Goal: Information Seeking & Learning: Learn about a topic

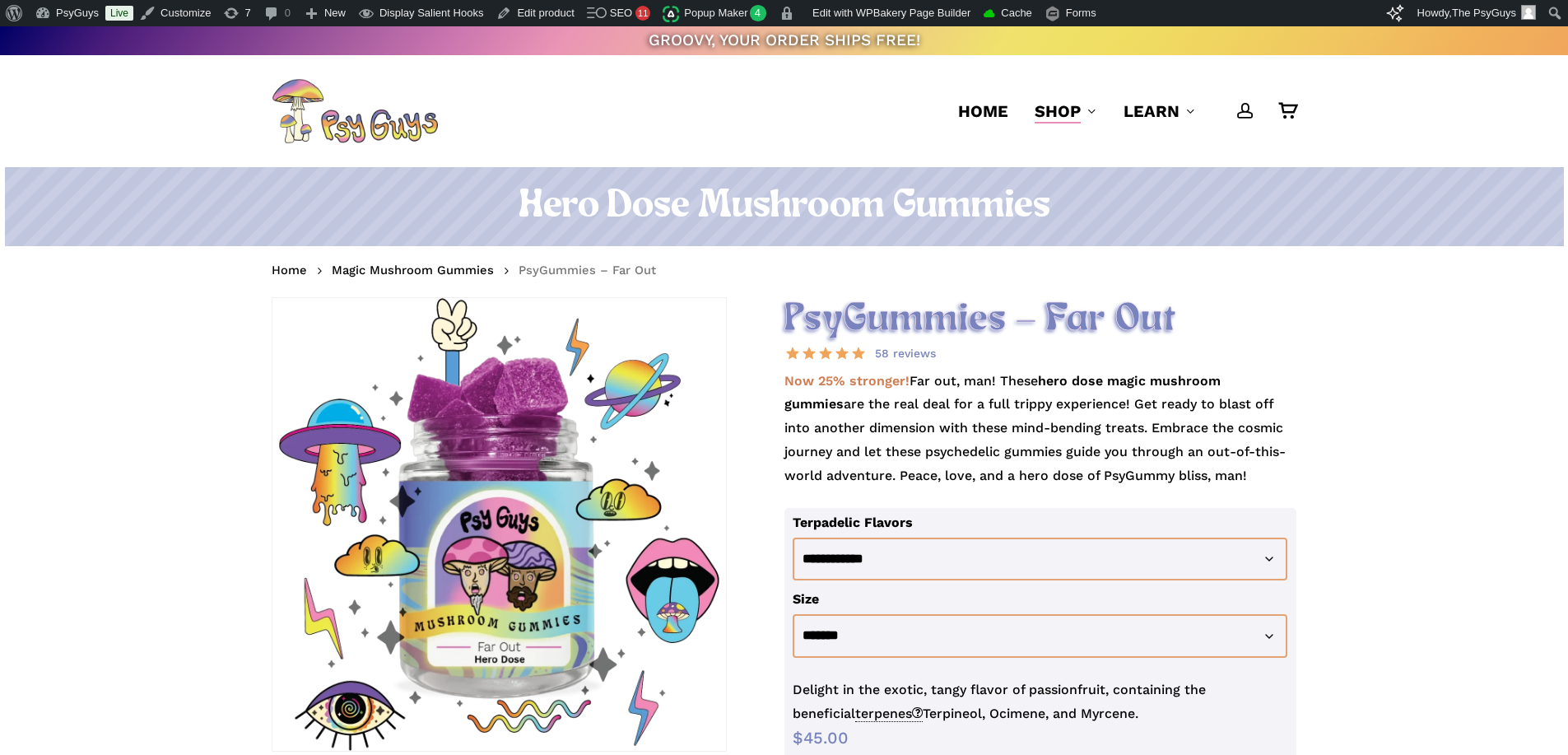
click at [933, 408] on p "Now 25% stronger! Far out, man! These hero dose magic mushroom gummies are the …" at bounding box center [1040, 438] width 513 height 138
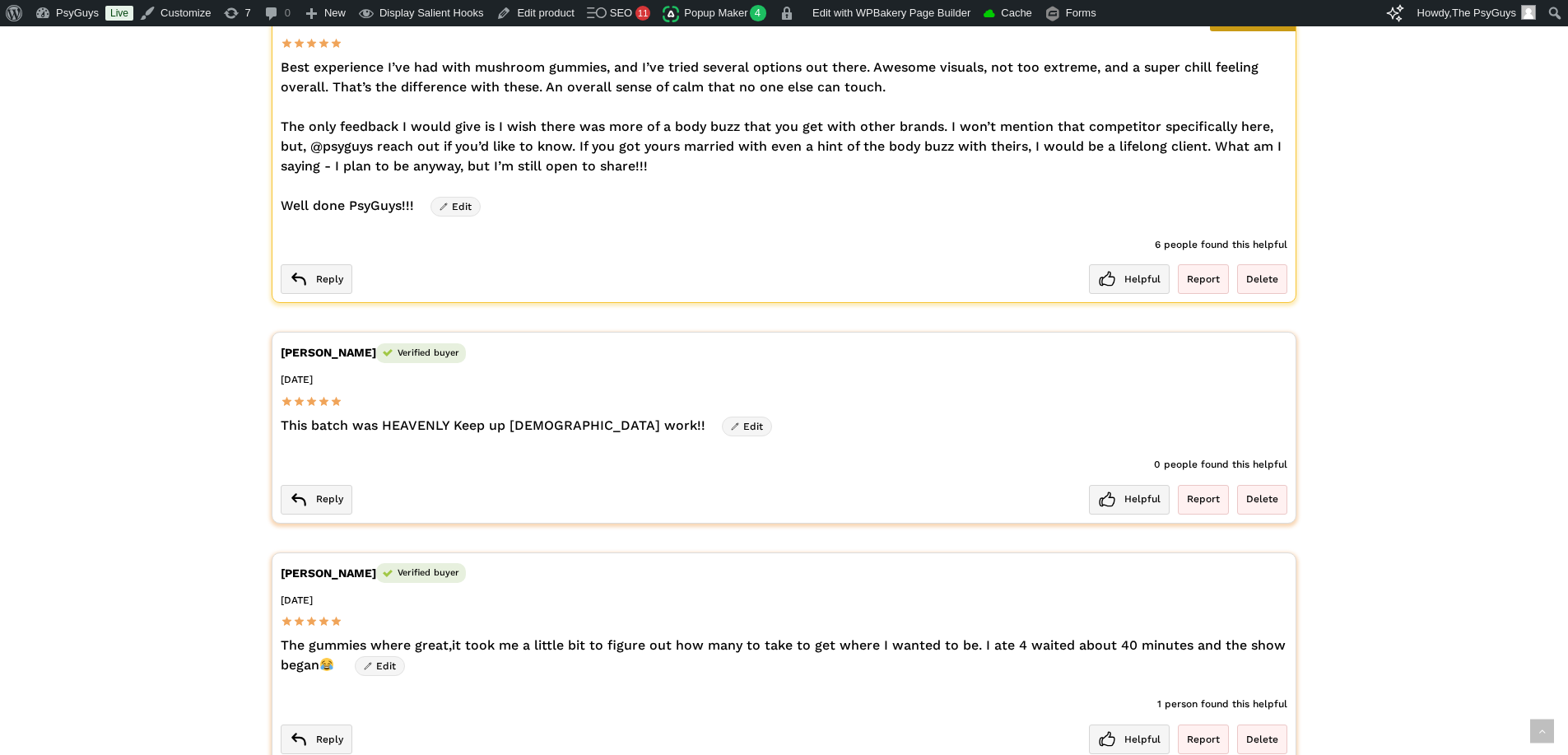
scroll to position [3046, 0]
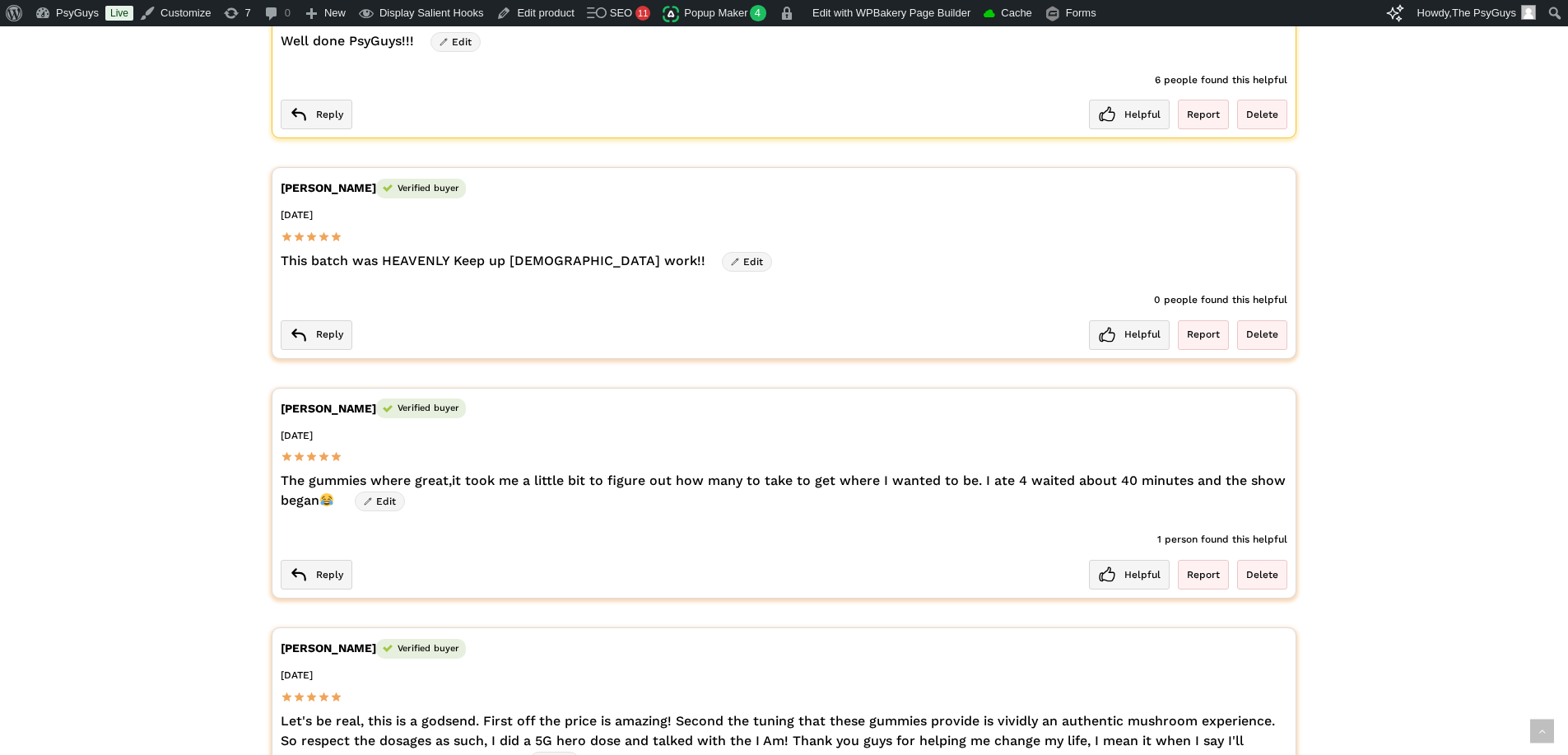
click at [171, 333] on div "**********" at bounding box center [784, 48] width 1568 height 5839
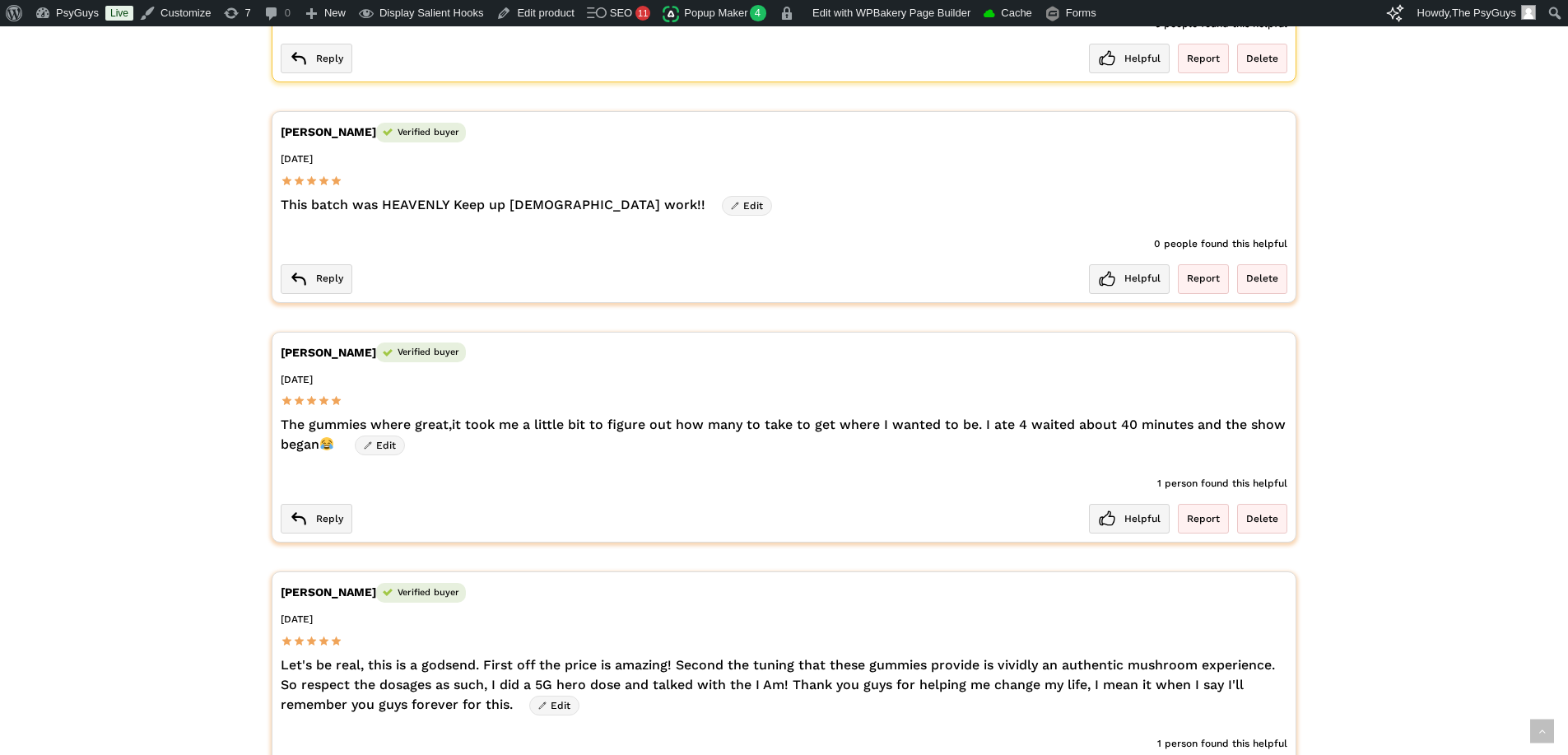
scroll to position [3211, 0]
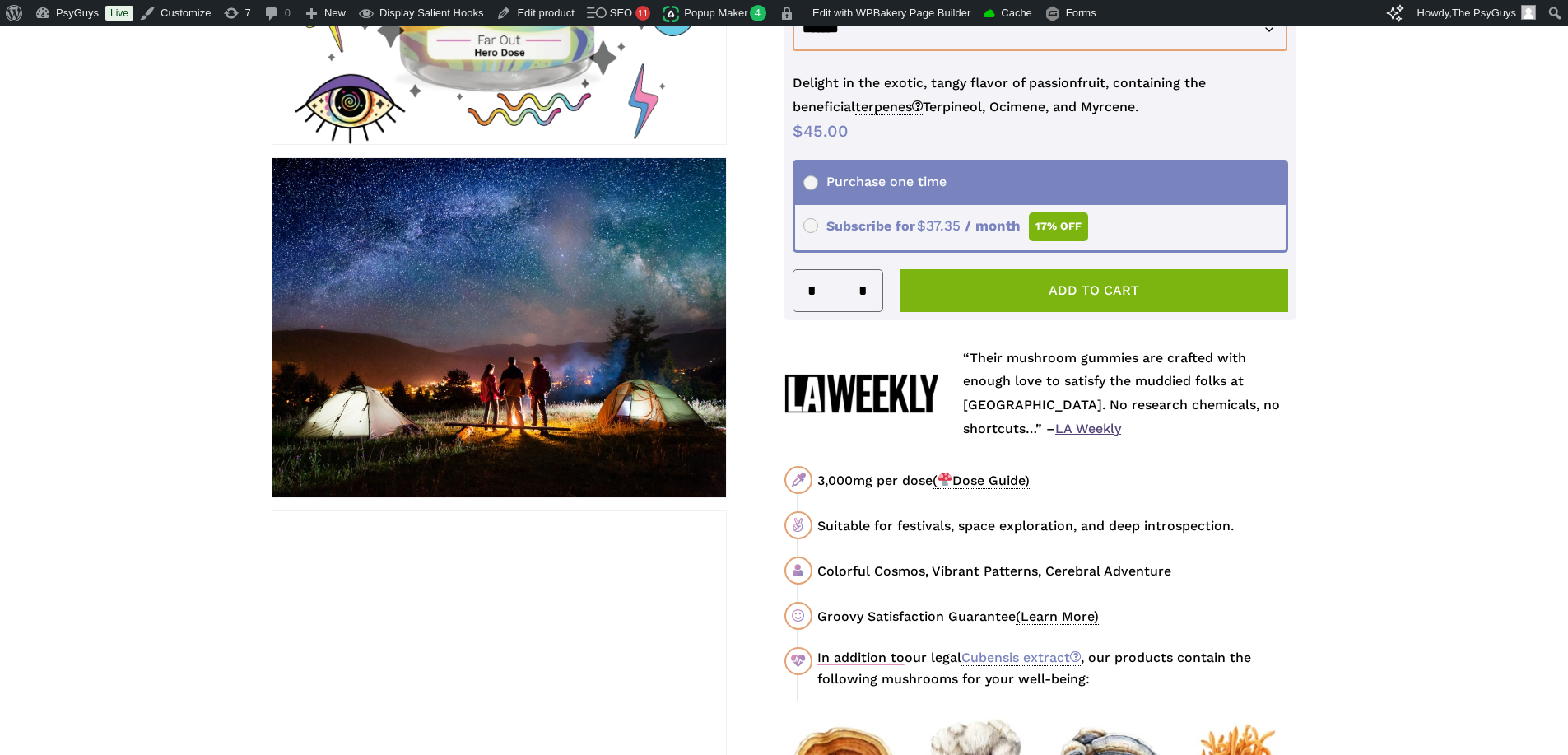
scroll to position [0, 0]
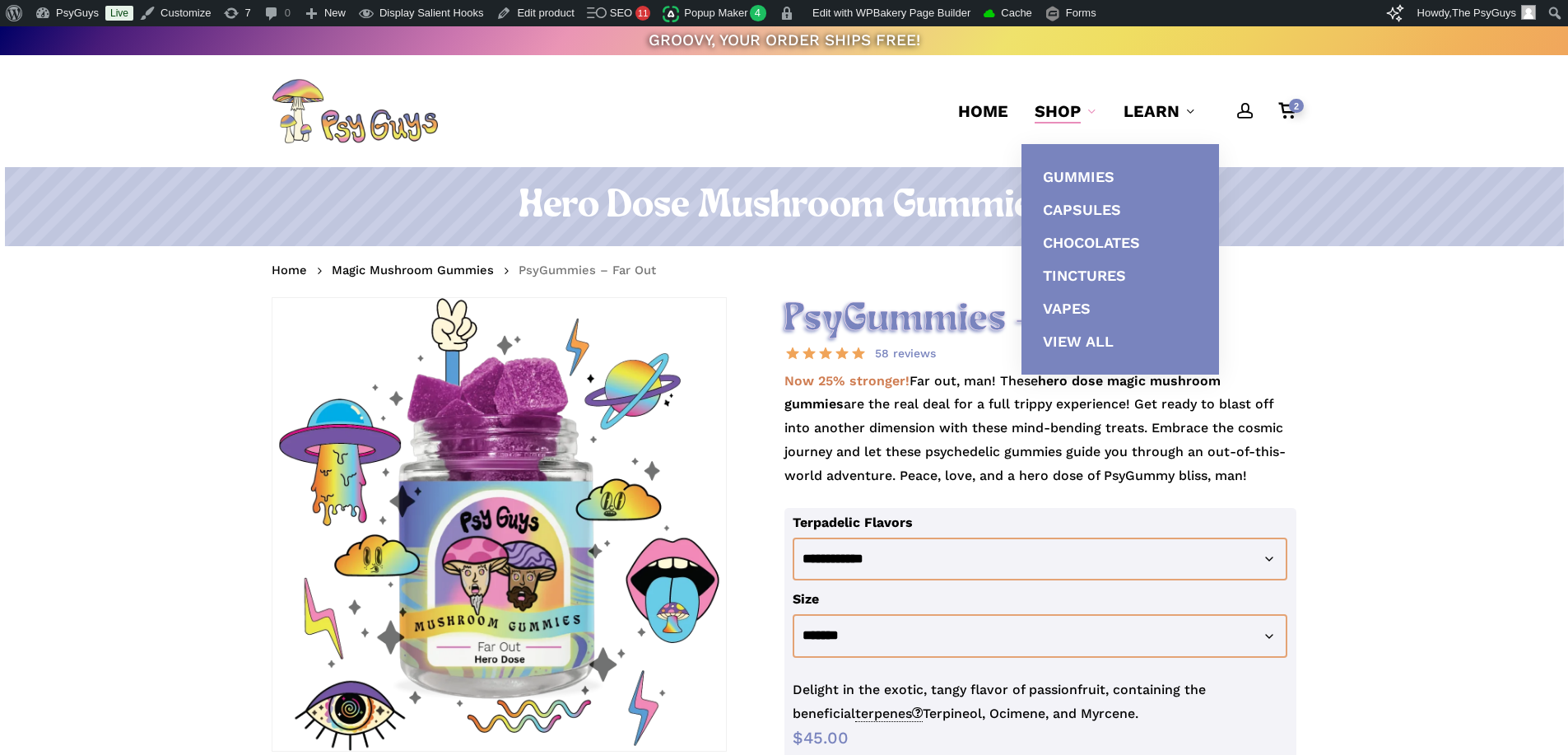
click at [1062, 111] on span "Shop" at bounding box center [1057, 111] width 46 height 20
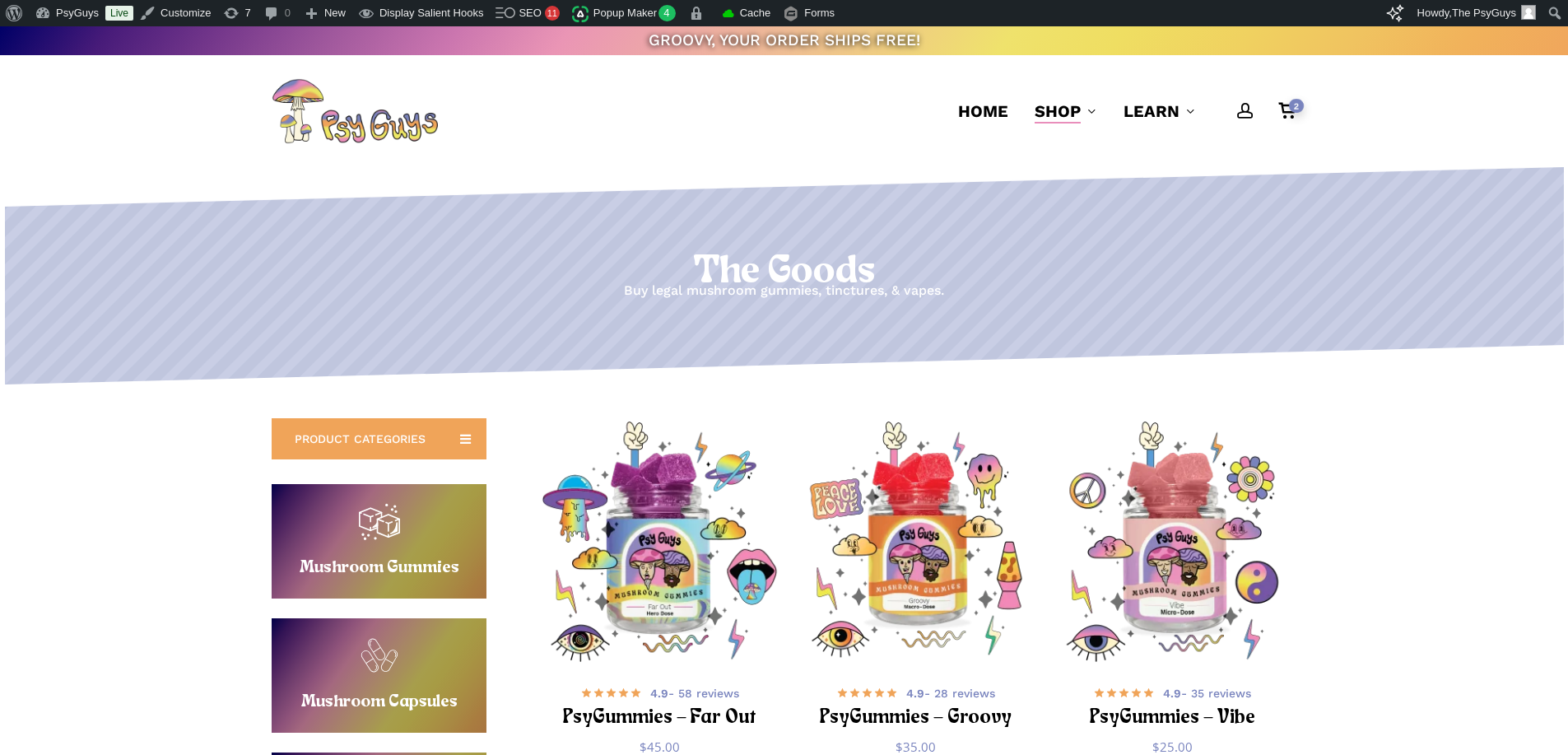
click at [474, 286] on p "Buy legal mushroom gummies, tinctures, & vapes." at bounding box center [783, 291] width 1567 height 24
click at [582, 261] on h1 "The Goods" at bounding box center [783, 272] width 1567 height 46
click at [1293, 108] on span "2" at bounding box center [1296, 106] width 15 height 14
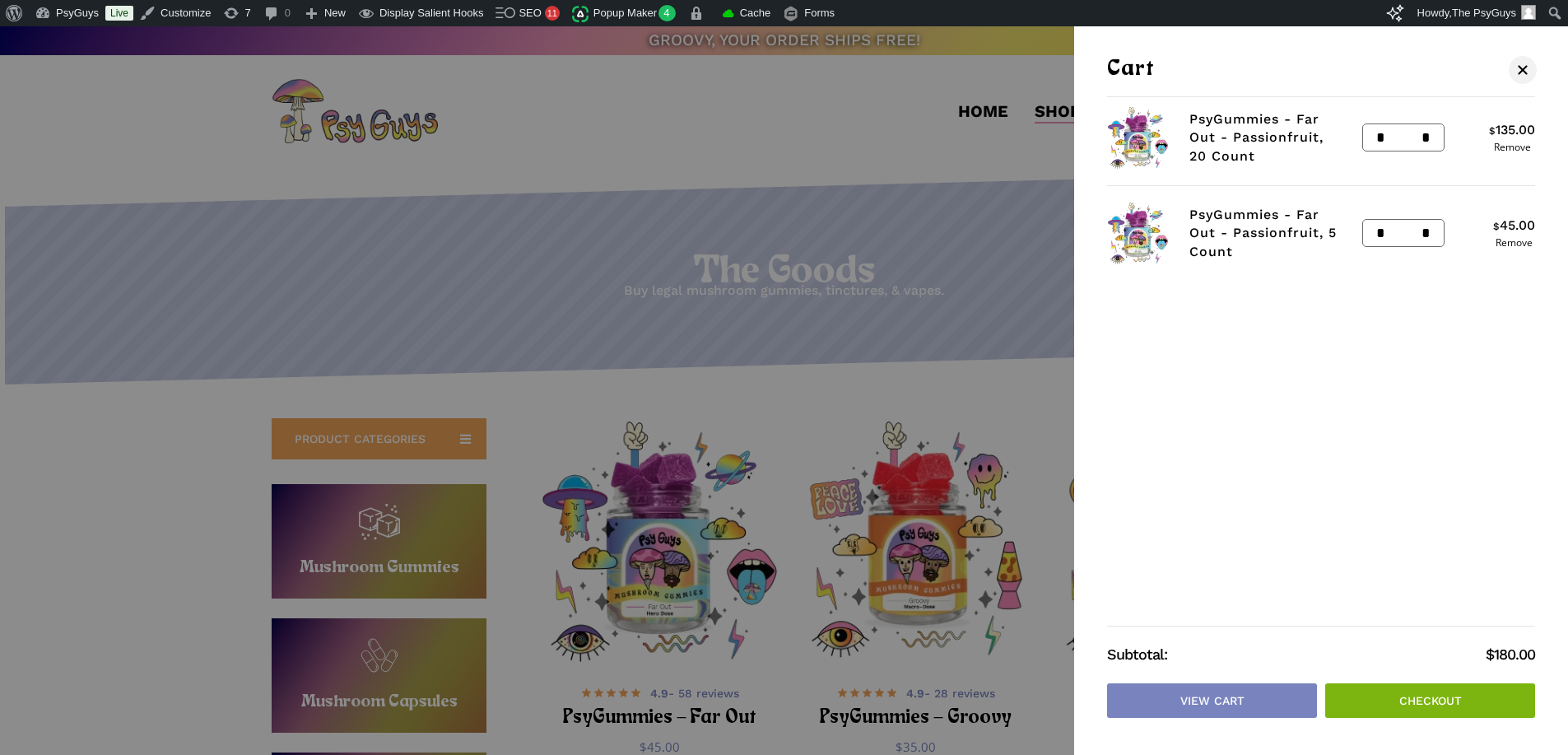
click at [767, 220] on div at bounding box center [784, 378] width 1568 height 755
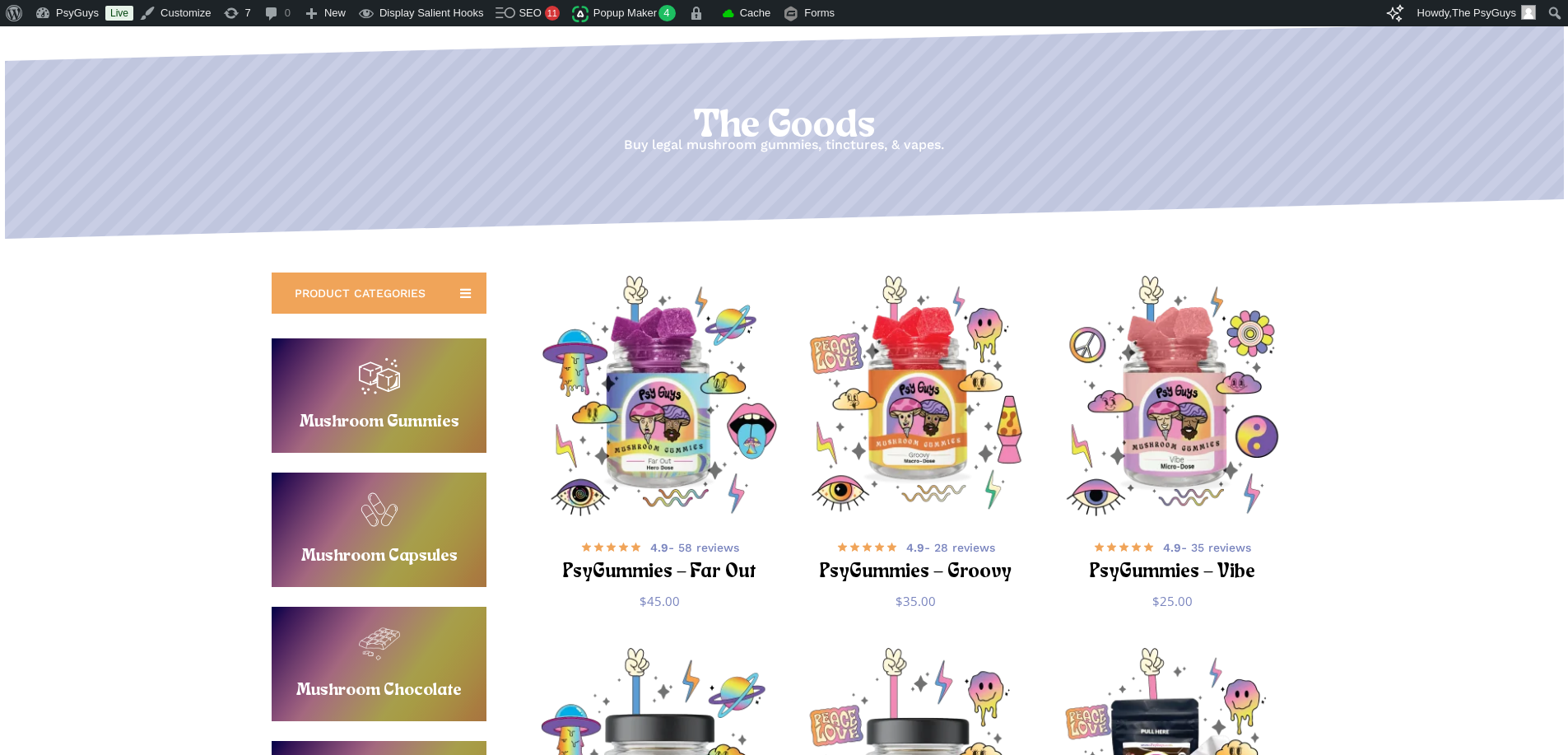
scroll to position [165, 0]
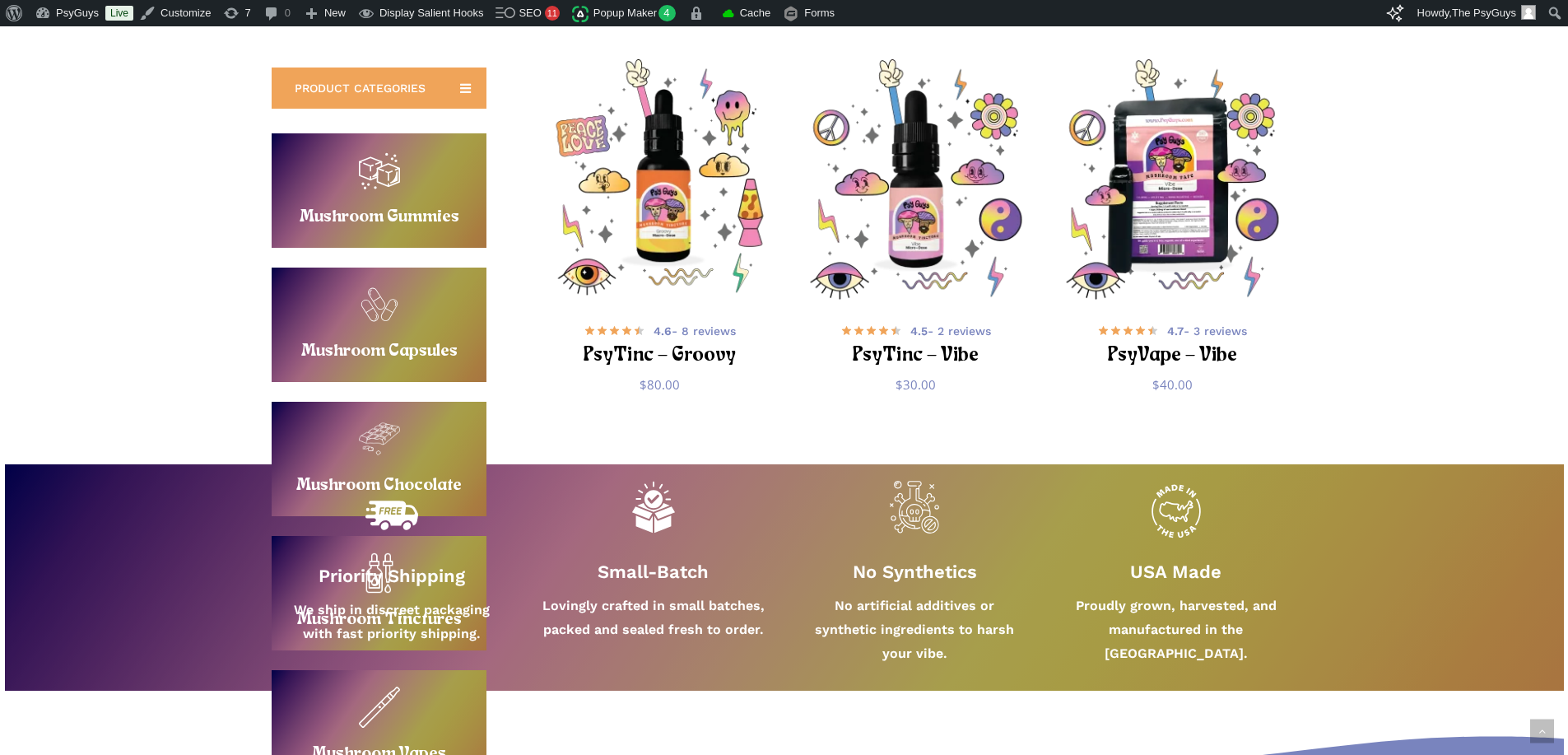
scroll to position [0, 0]
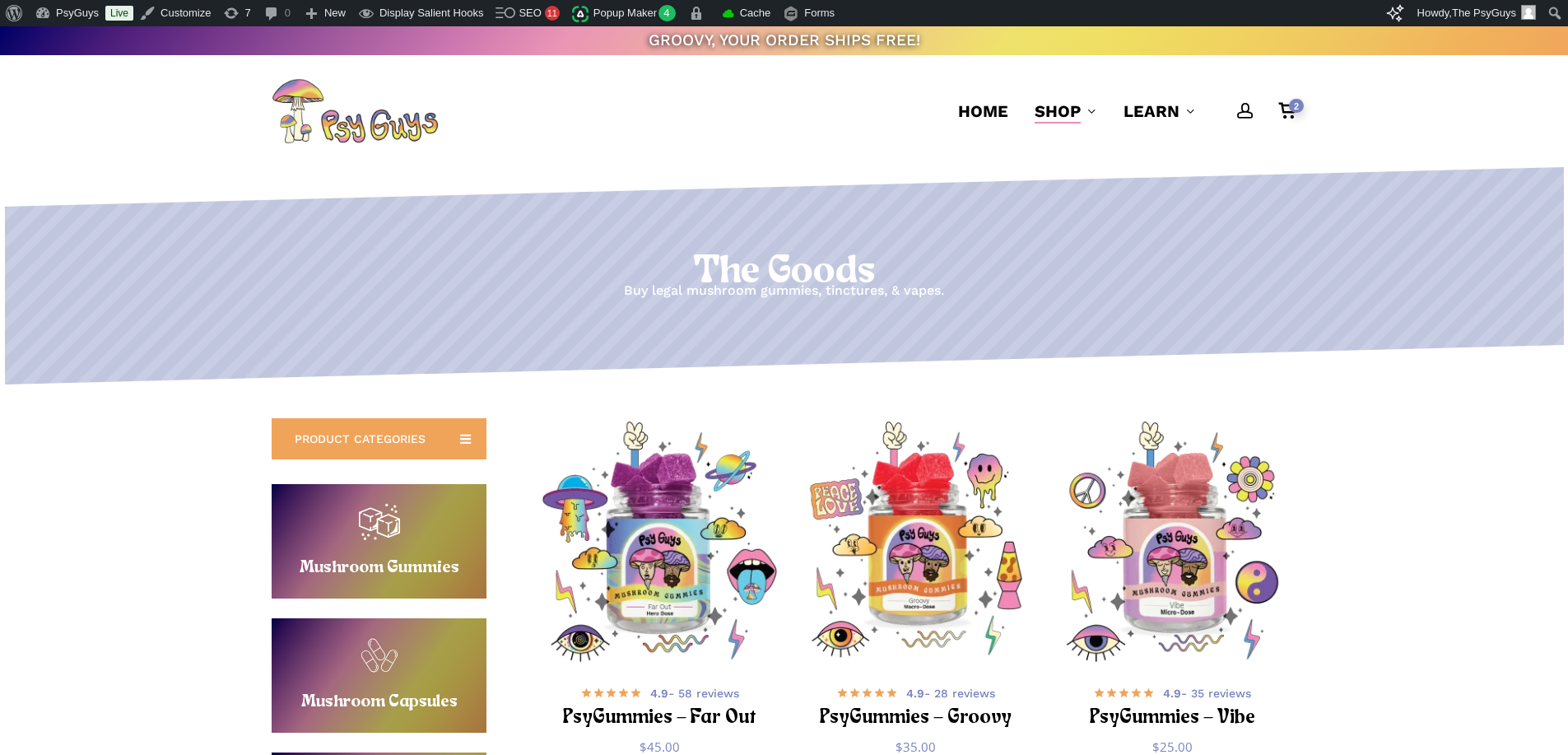
click at [720, 261] on h1 "The Goods" at bounding box center [783, 272] width 1567 height 46
click at [675, 263] on h1 "The Goods" at bounding box center [783, 272] width 1567 height 46
drag, startPoint x: 181, startPoint y: 480, endPoint x: 175, endPoint y: 503, distance: 23.8
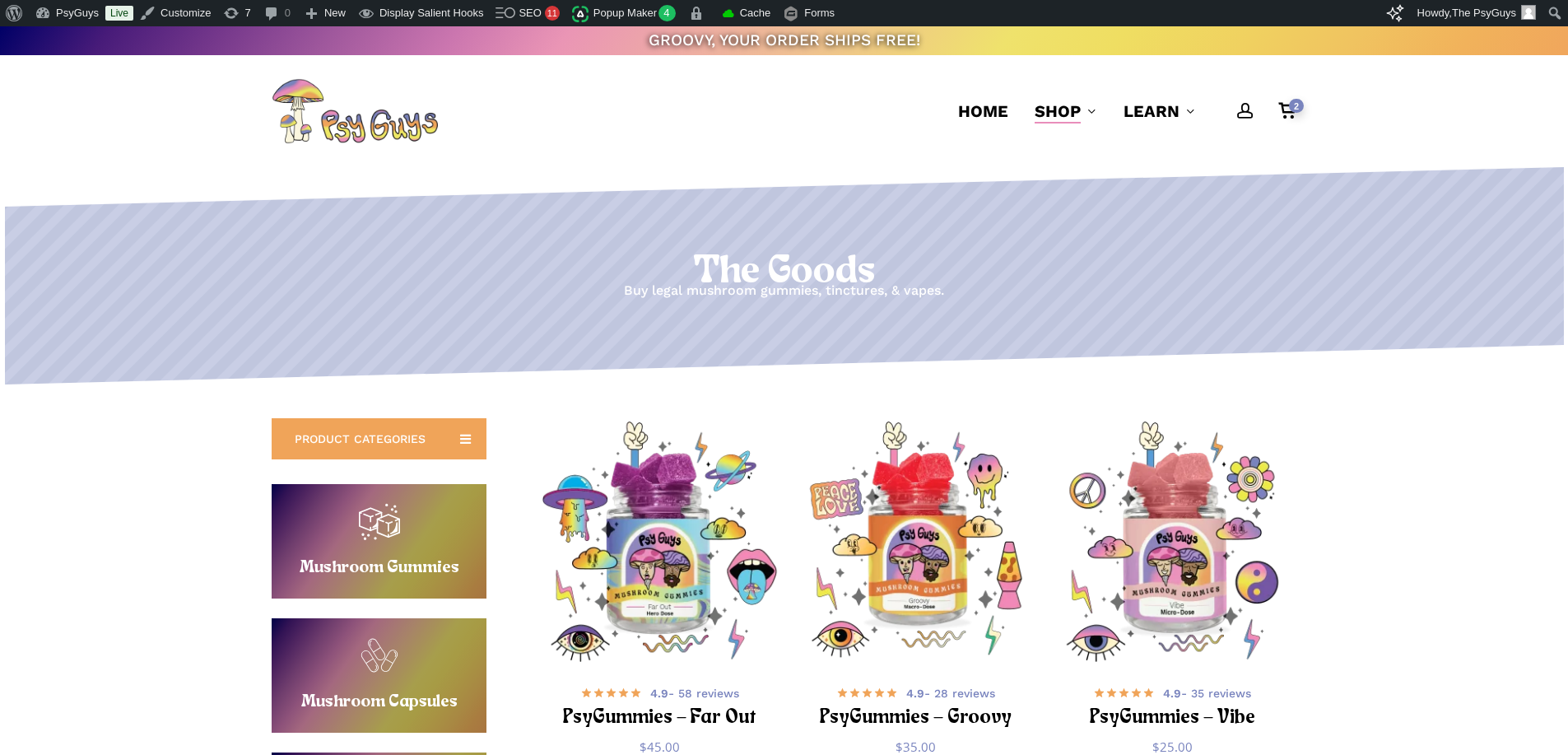
click at [229, 289] on p "Buy legal mushroom gummies, tinctures, & vapes." at bounding box center [783, 291] width 1567 height 24
drag, startPoint x: 539, startPoint y: 131, endPoint x: 137, endPoint y: 126, distance: 402.0
click at [137, 126] on header "account 2 Menu Home Shop Gummies Capsules Chocolates Tinctures Vapes View All L…" at bounding box center [784, 111] width 1568 height 112
click at [127, 133] on header "account 2 Menu Home Shop Gummies Capsules Chocolates Tinctures Vapes View All L…" at bounding box center [784, 111] width 1568 height 112
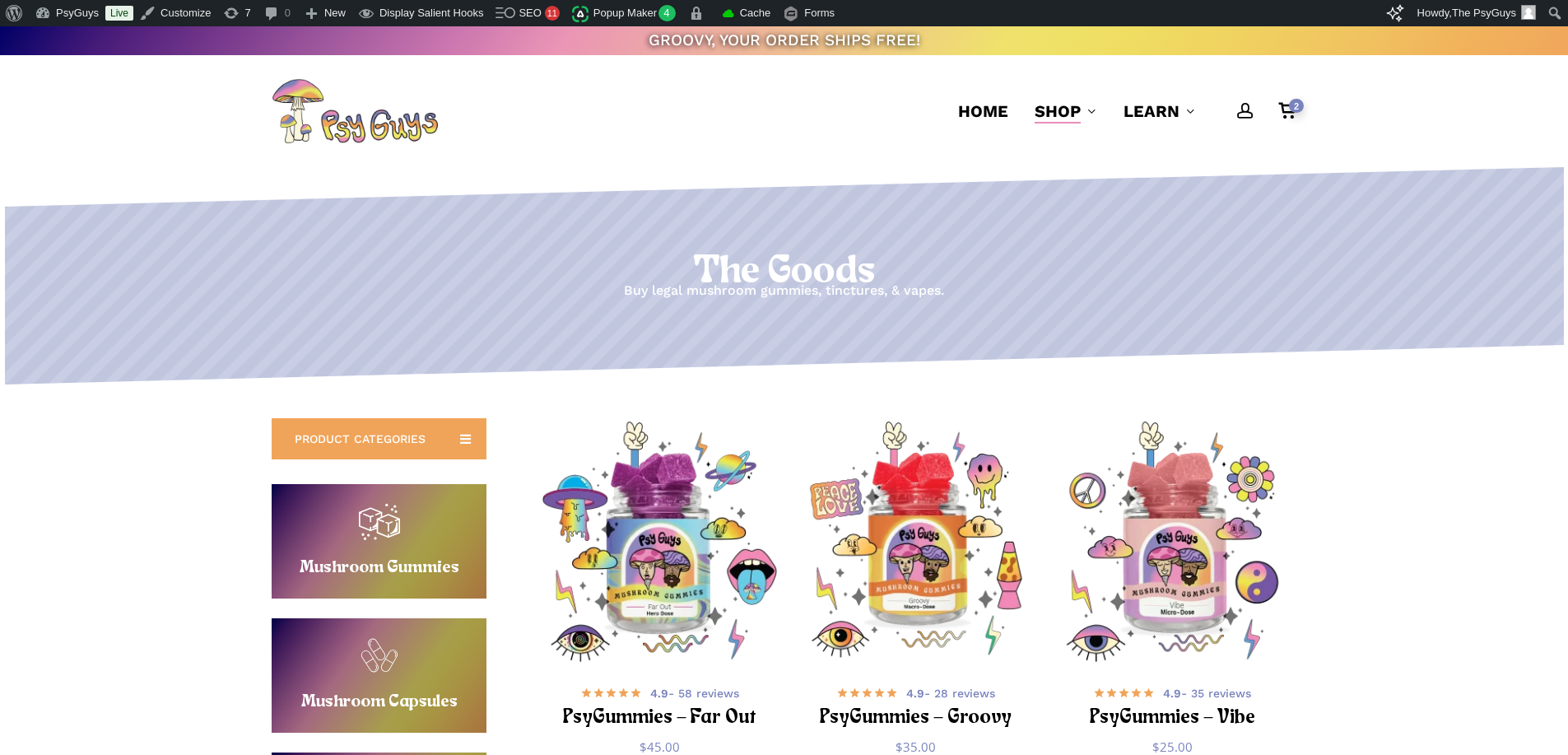
click at [1016, 280] on div "The Goods Buy legal mushroom gummies, tinctures, & vapes." at bounding box center [784, 276] width 1568 height 219
click at [1016, 280] on p "Buy legal mushroom gummies, tinctures, & vapes." at bounding box center [783, 291] width 1567 height 24
click at [507, 254] on h1 "The Goods" at bounding box center [783, 272] width 1567 height 46
drag, startPoint x: 484, startPoint y: 265, endPoint x: 1015, endPoint y: 287, distance: 531.5
click at [1003, 290] on div "The Goods Buy legal mushroom gummies, tinctures, & vapes." at bounding box center [783, 276] width 1567 height 54
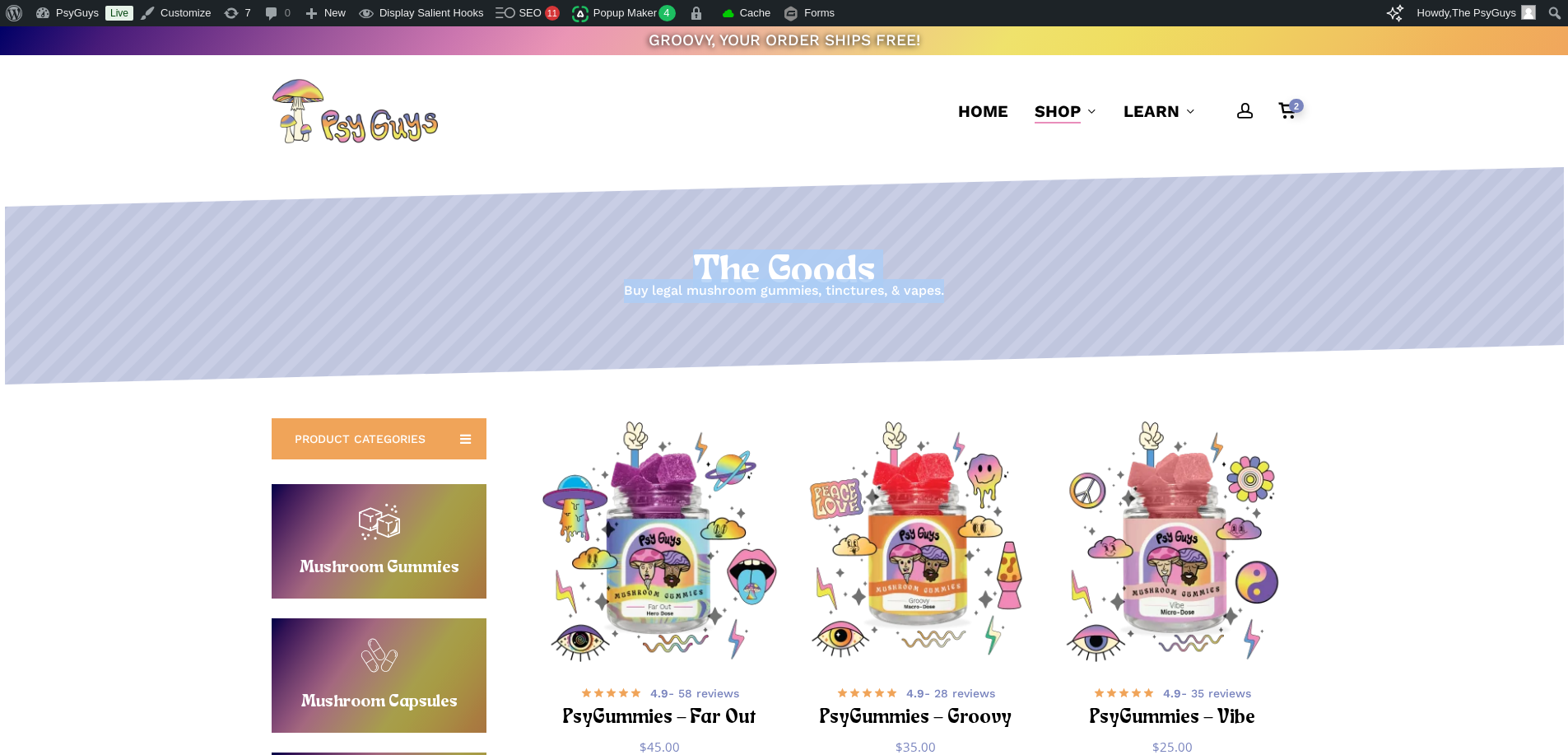
click at [1015, 287] on p "Buy legal mushroom gummies, tinctures, & vapes." at bounding box center [783, 291] width 1567 height 24
click at [963, 107] on span "Home" at bounding box center [983, 111] width 50 height 20
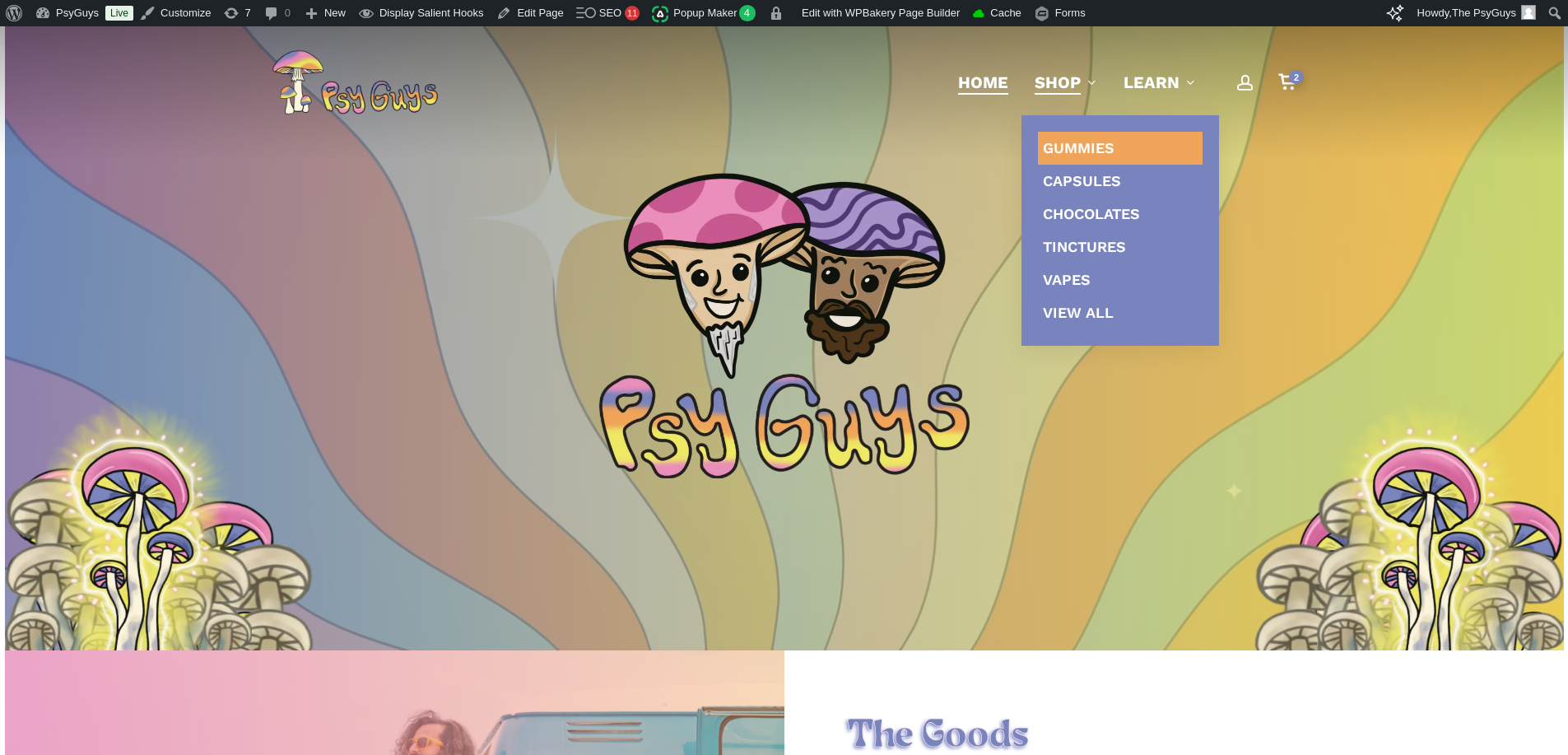
click at [1073, 142] on span "Gummies" at bounding box center [1078, 148] width 72 height 18
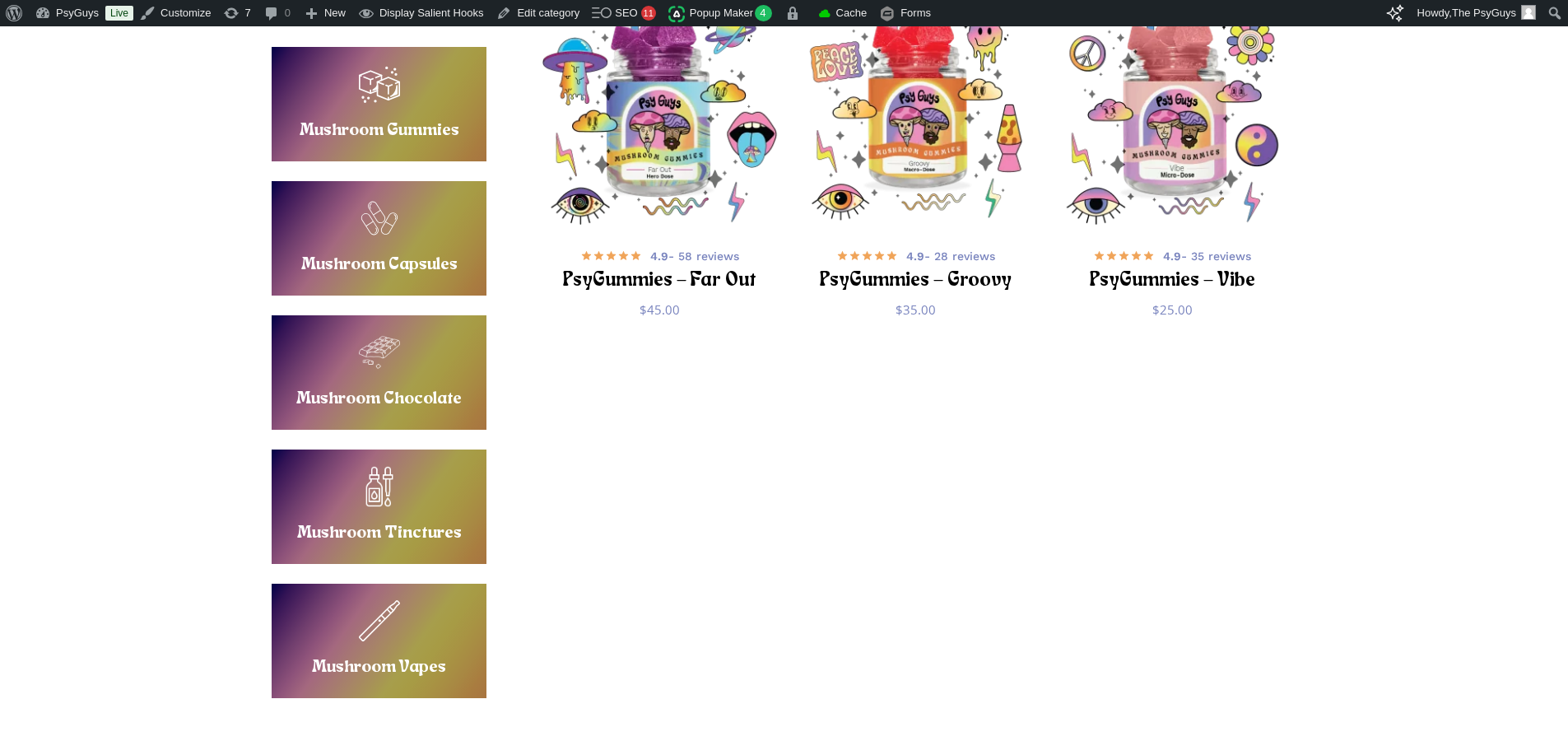
scroll to position [114, 0]
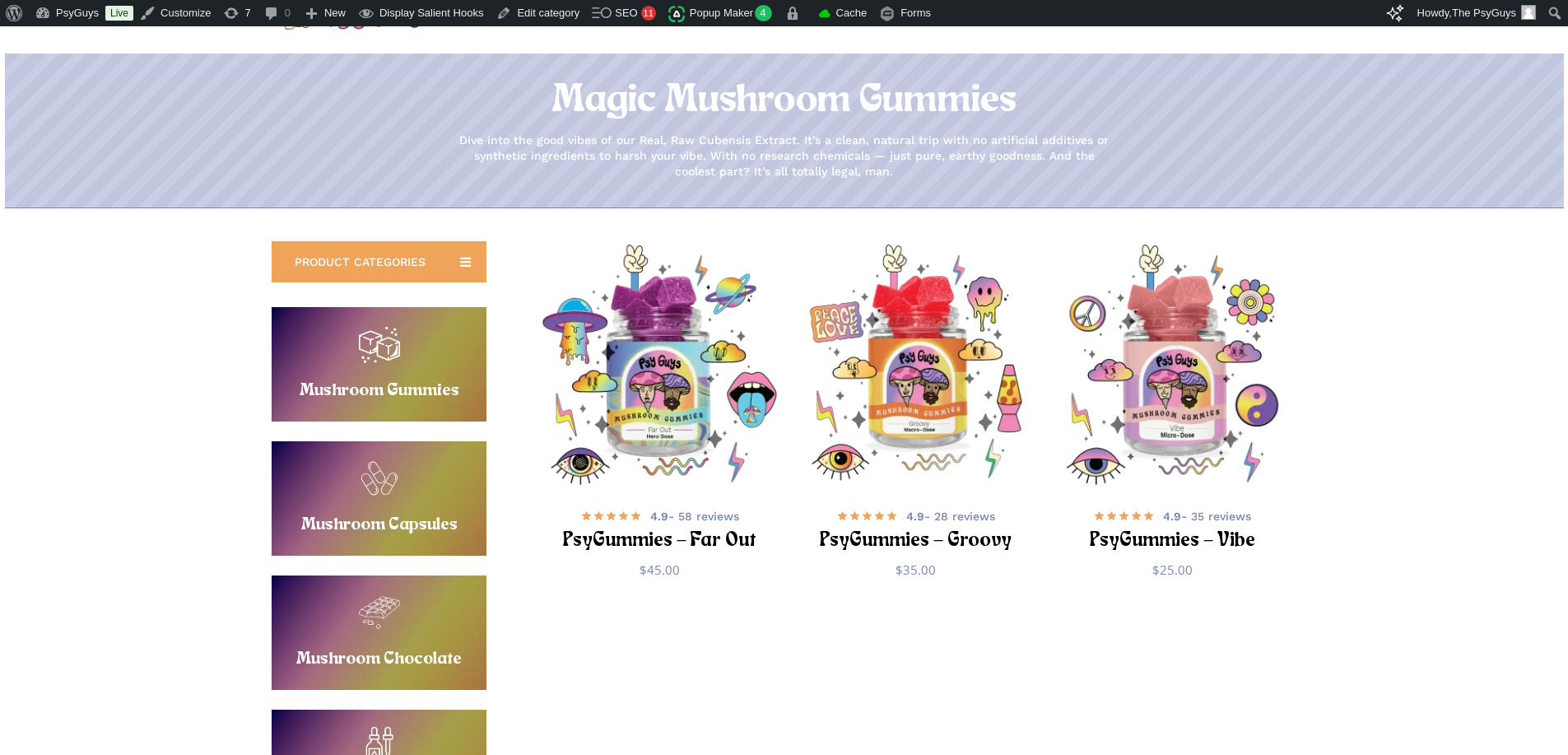
click at [220, 423] on div "**********" at bounding box center [784, 625] width 1173 height 768
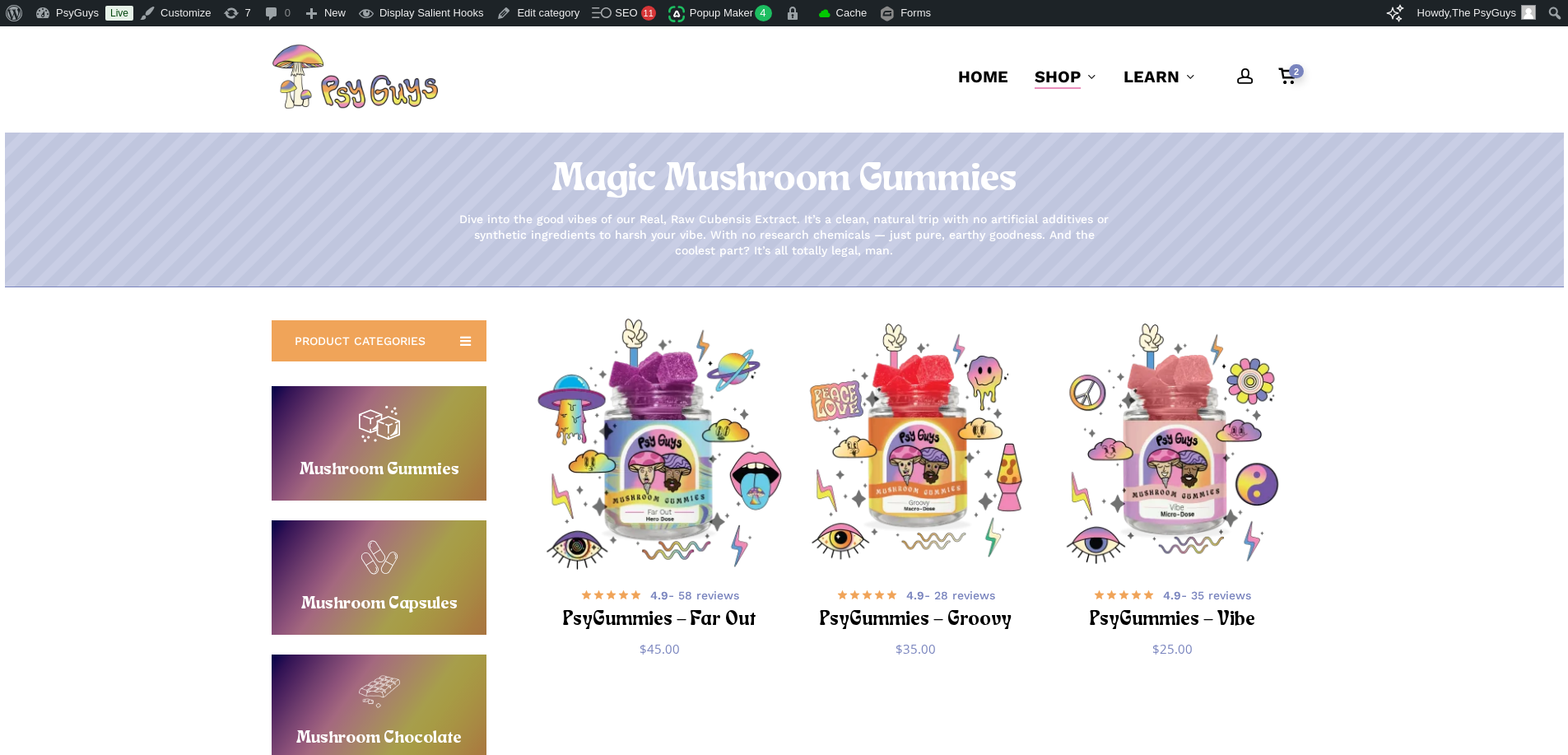
scroll to position [0, 0]
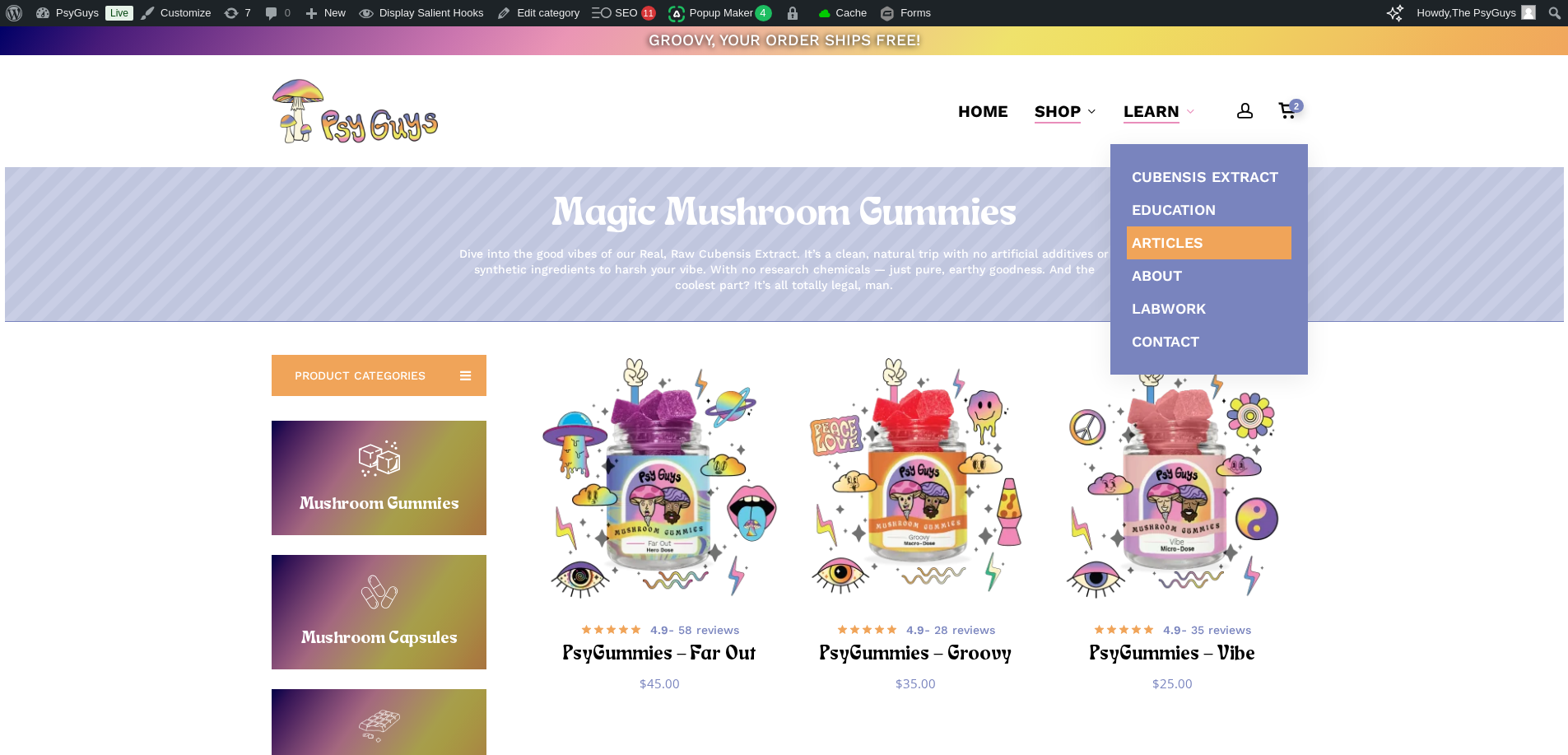
click at [1152, 239] on span "Articles" at bounding box center [1167, 243] width 72 height 18
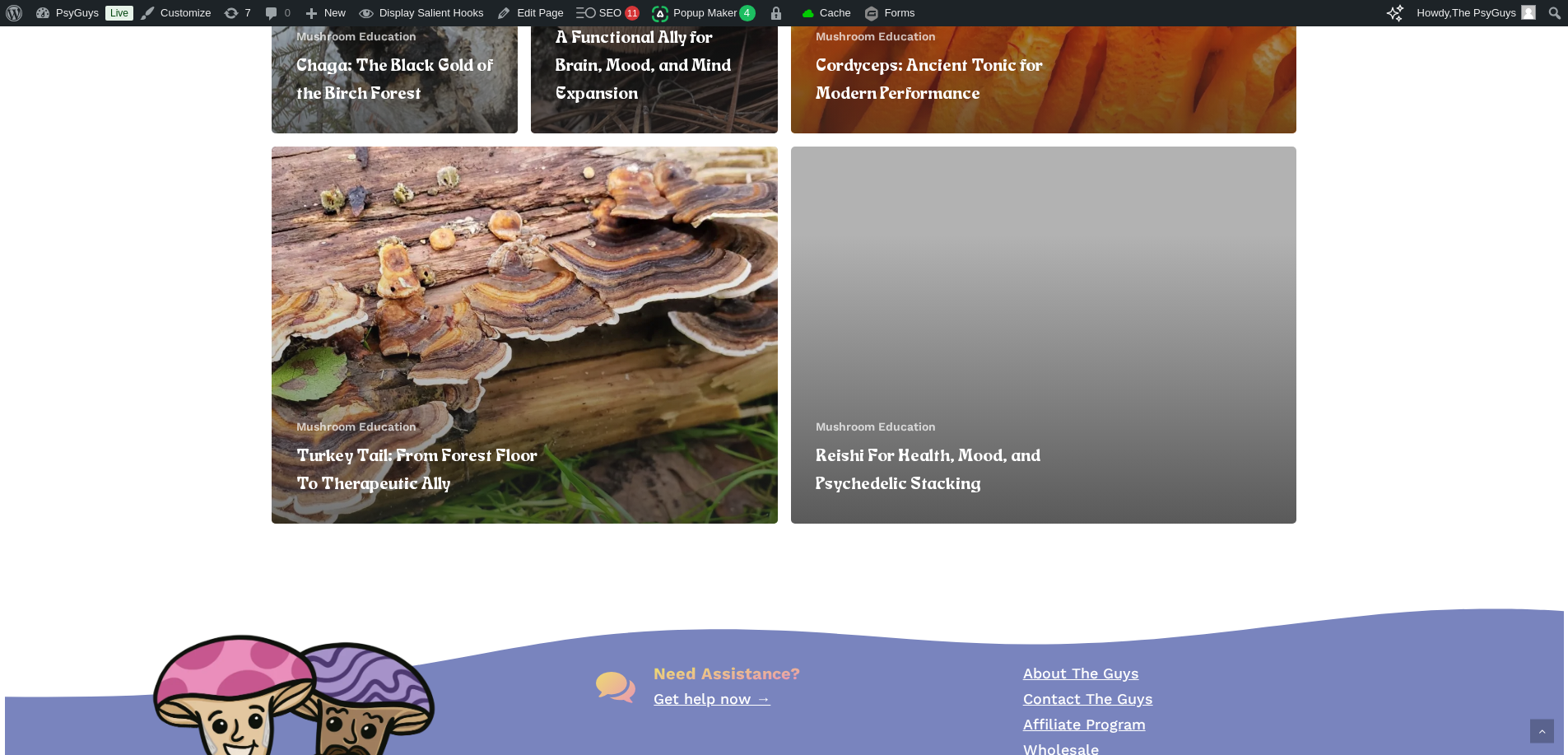
scroll to position [821, 0]
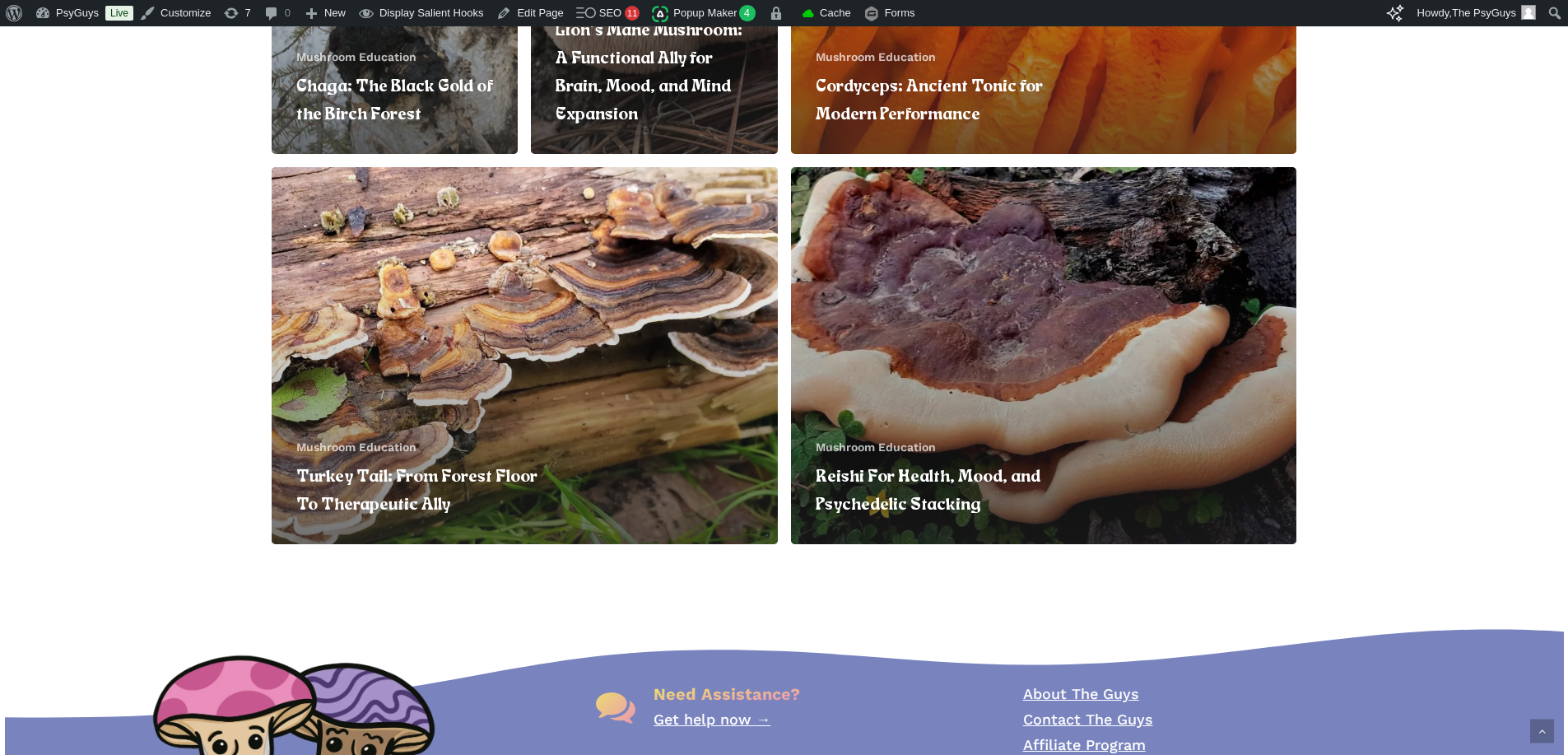
click at [1014, 344] on link "Reishi For Health, Mood, and Psychedelic Stacking" at bounding box center [1044, 355] width 506 height 378
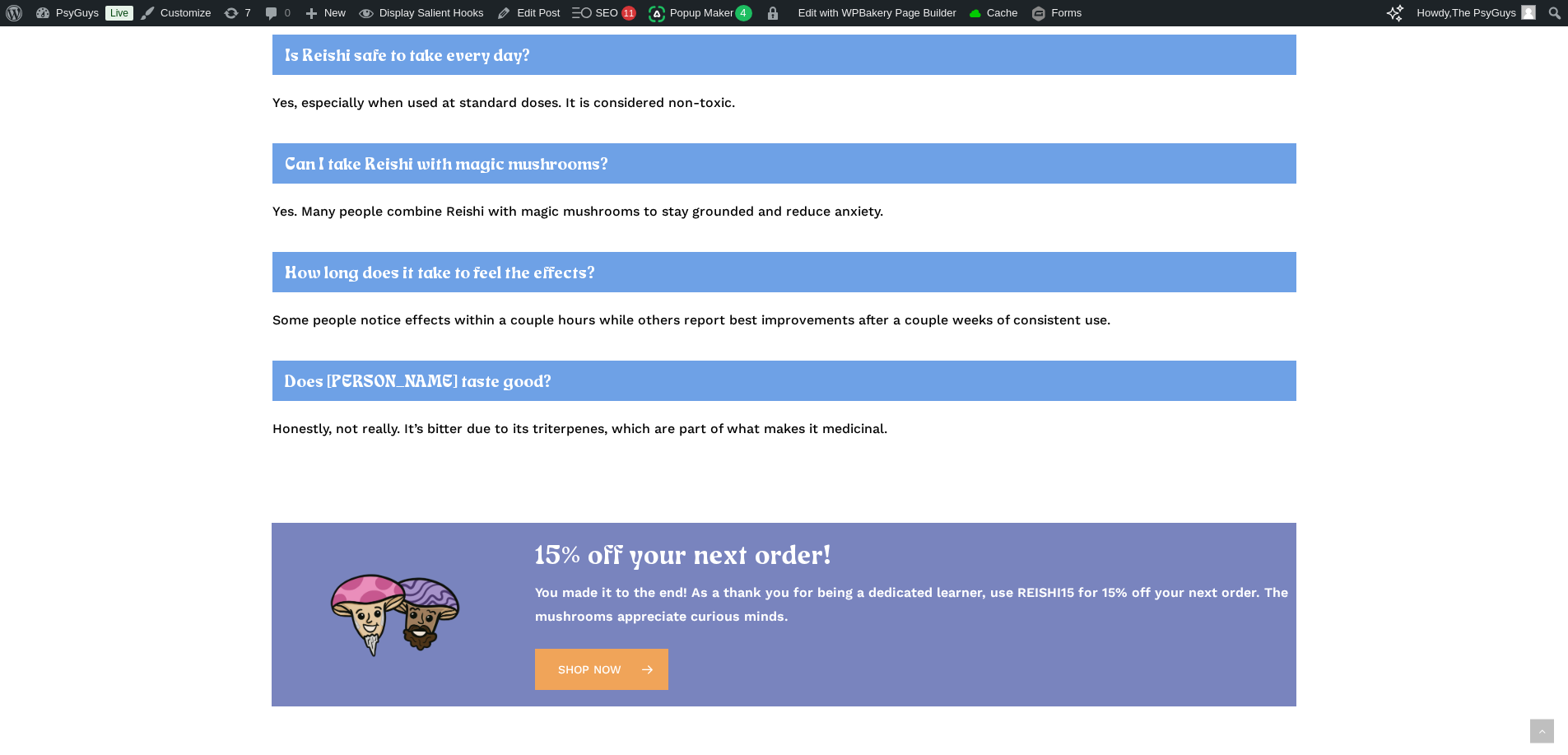
scroll to position [5188, 0]
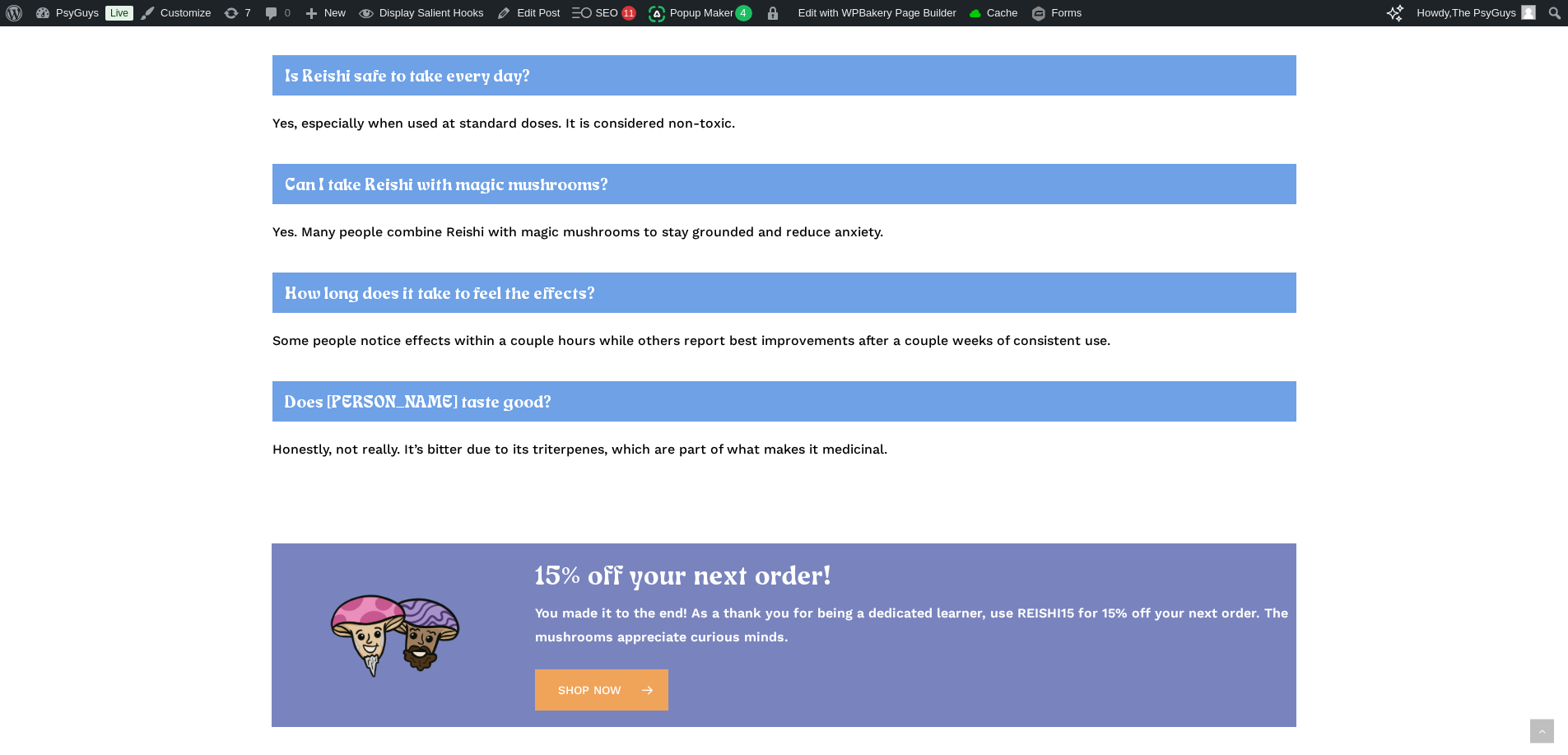
click at [830, 602] on p "You made it to the end! As a thank you for being a dedicated learner, use REISH…" at bounding box center [913, 626] width 758 height 48
click at [817, 602] on p "You made it to the end! As a thank you for being a dedicated learner, use REISH…" at bounding box center [913, 626] width 758 height 48
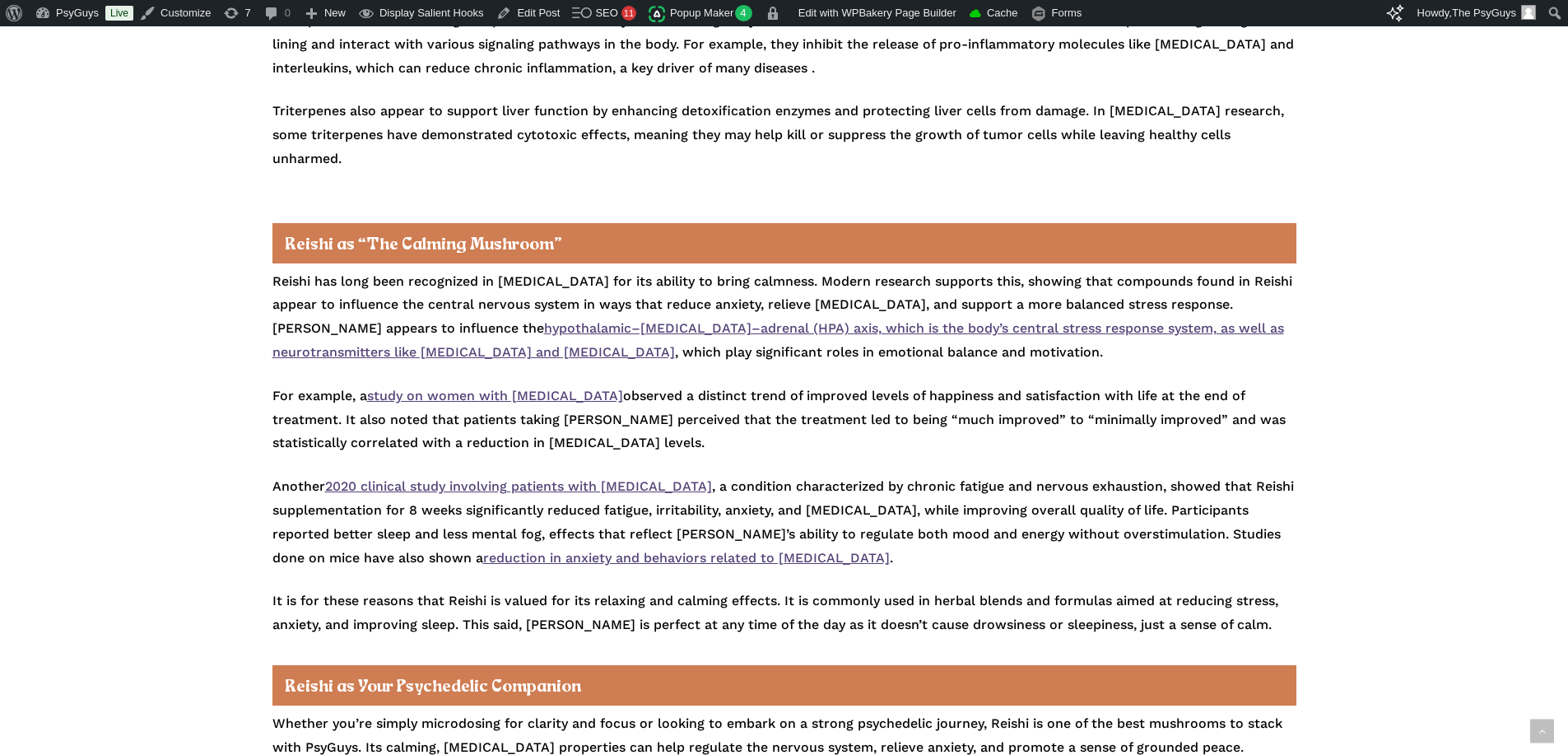
scroll to position [3376, 0]
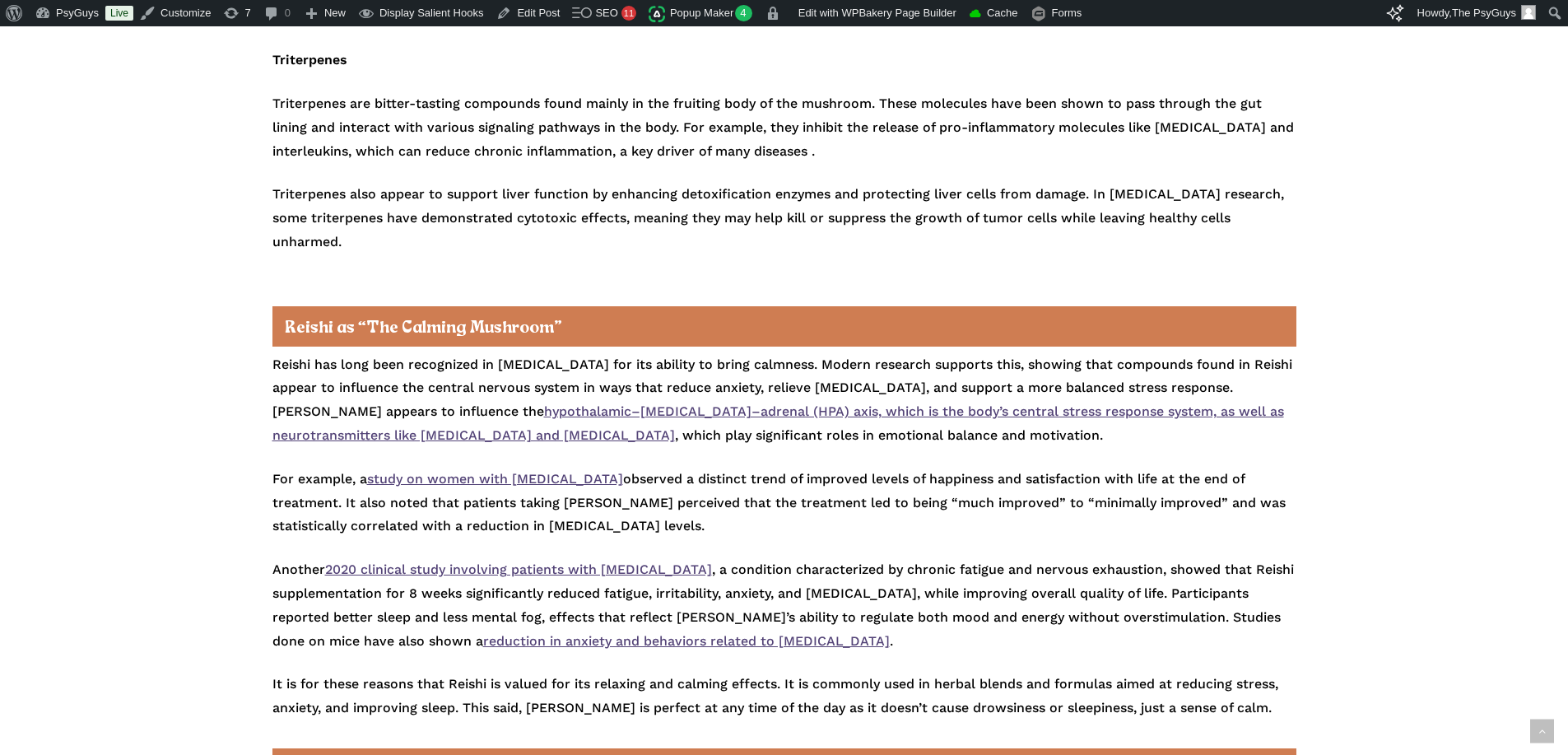
click at [684, 471] on span "observed a distinct trend of improved levels of happiness and satisfaction with…" at bounding box center [779, 502] width 1013 height 64
click at [696, 471] on span "observed a distinct trend of improved levels of happiness and satisfaction with…" at bounding box center [779, 502] width 1013 height 64
click at [805, 471] on span "observed a distinct trend of improved levels of happiness and satisfaction with…" at bounding box center [779, 502] width 1013 height 64
click at [428, 471] on span "observed a distinct trend of improved levels of happiness and satisfaction with…" at bounding box center [779, 502] width 1013 height 64
click at [588, 471] on p "For example, a study on women with fibromyalgia observed a distinct trend of im…" at bounding box center [784, 513] width 1024 height 90
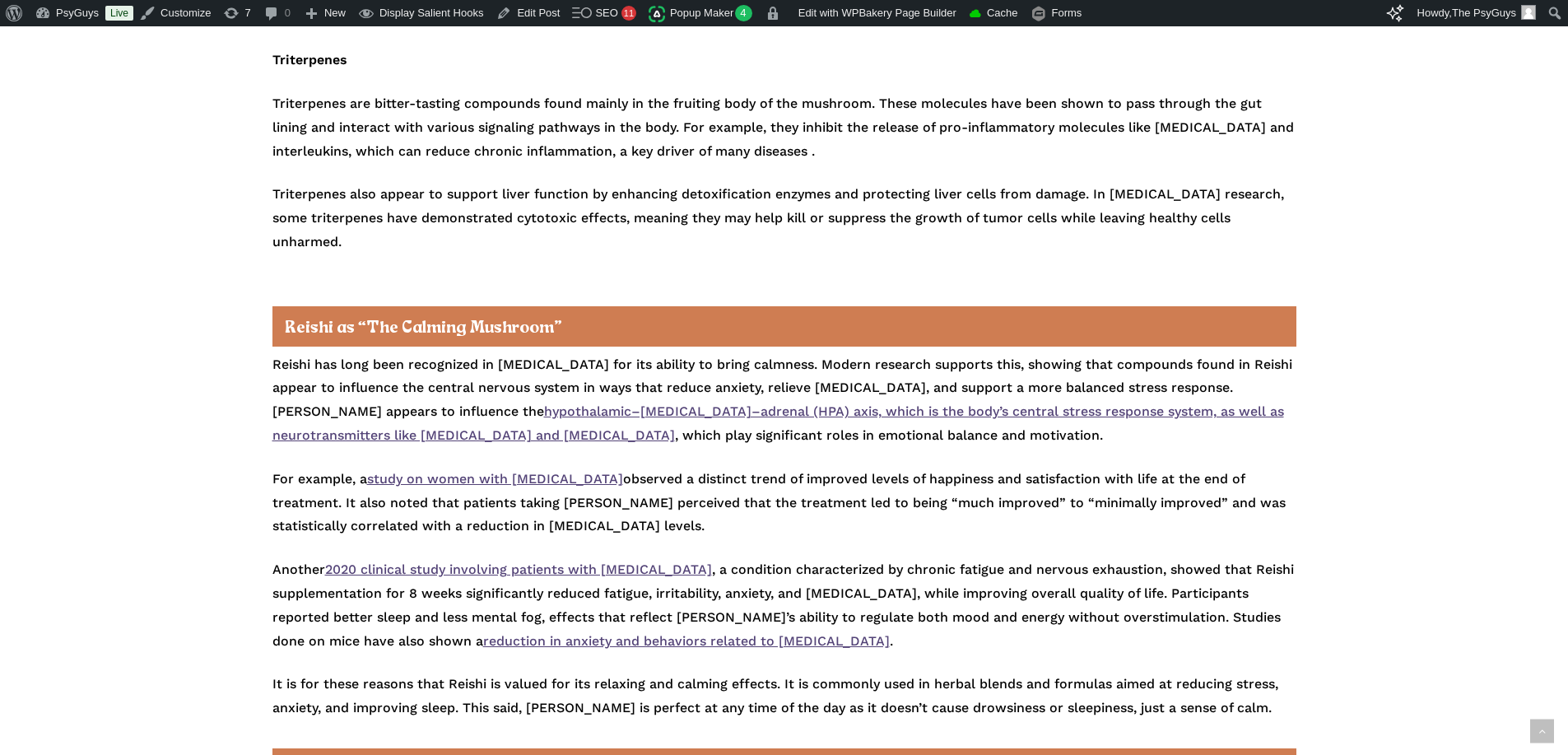
click at [636, 473] on p "For example, a study on women with fibromyalgia observed a distinct trend of im…" at bounding box center [784, 513] width 1024 height 90
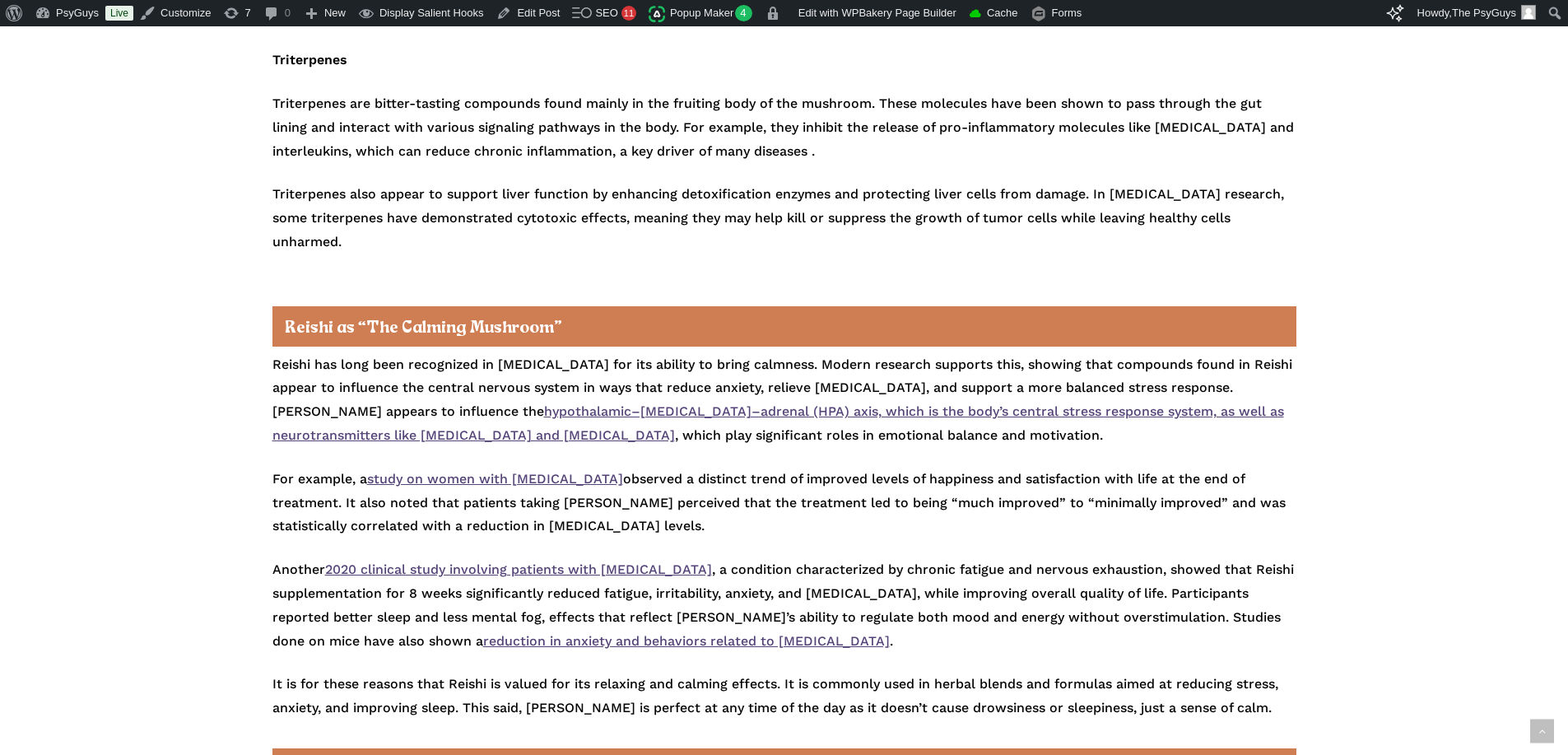
click at [636, 473] on p "For example, a study on women with fibromyalgia observed a distinct trend of im…" at bounding box center [784, 513] width 1024 height 90
click at [614, 480] on p "For example, a study on women with fibromyalgia observed a distinct trend of im…" at bounding box center [784, 513] width 1024 height 90
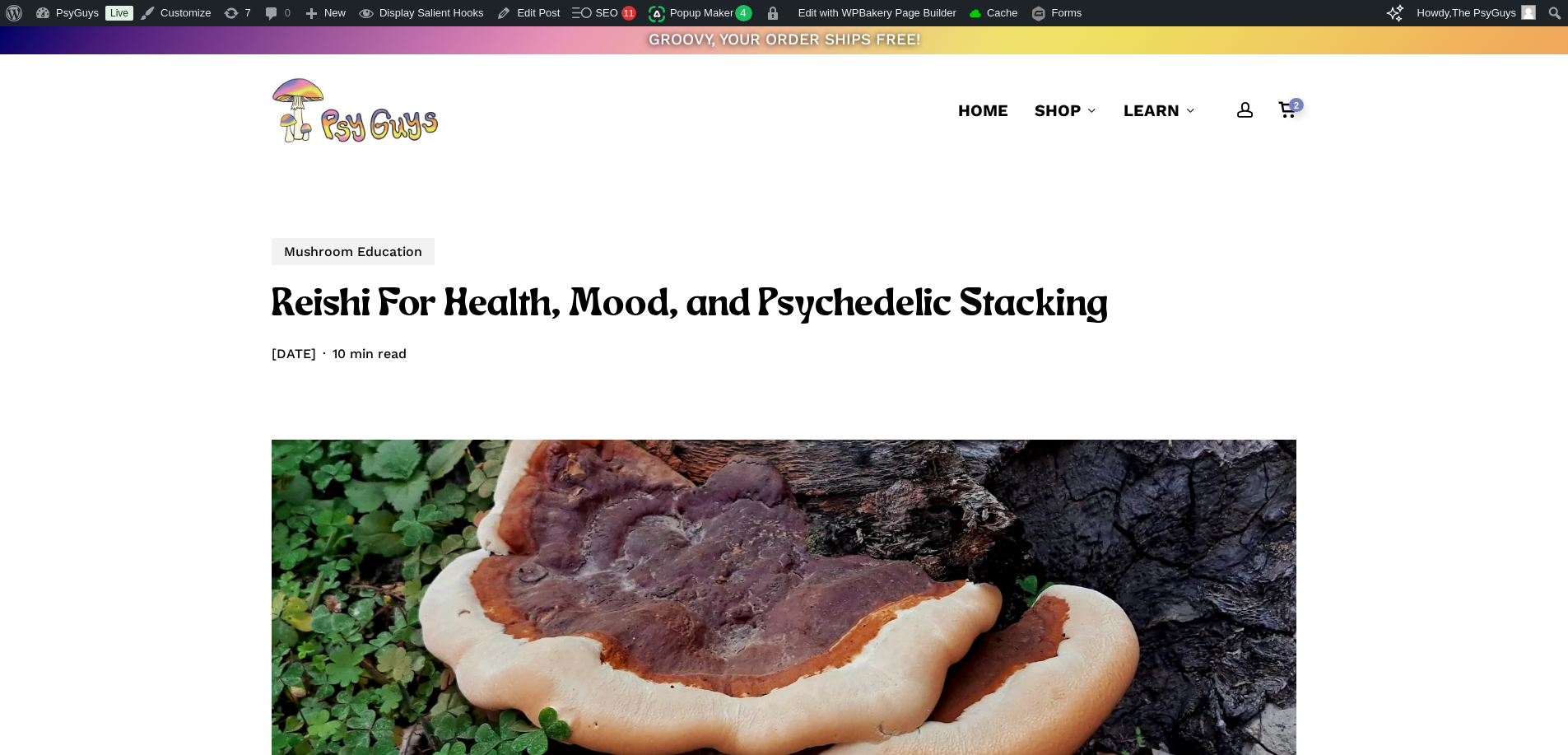
scroll to position [0, 0]
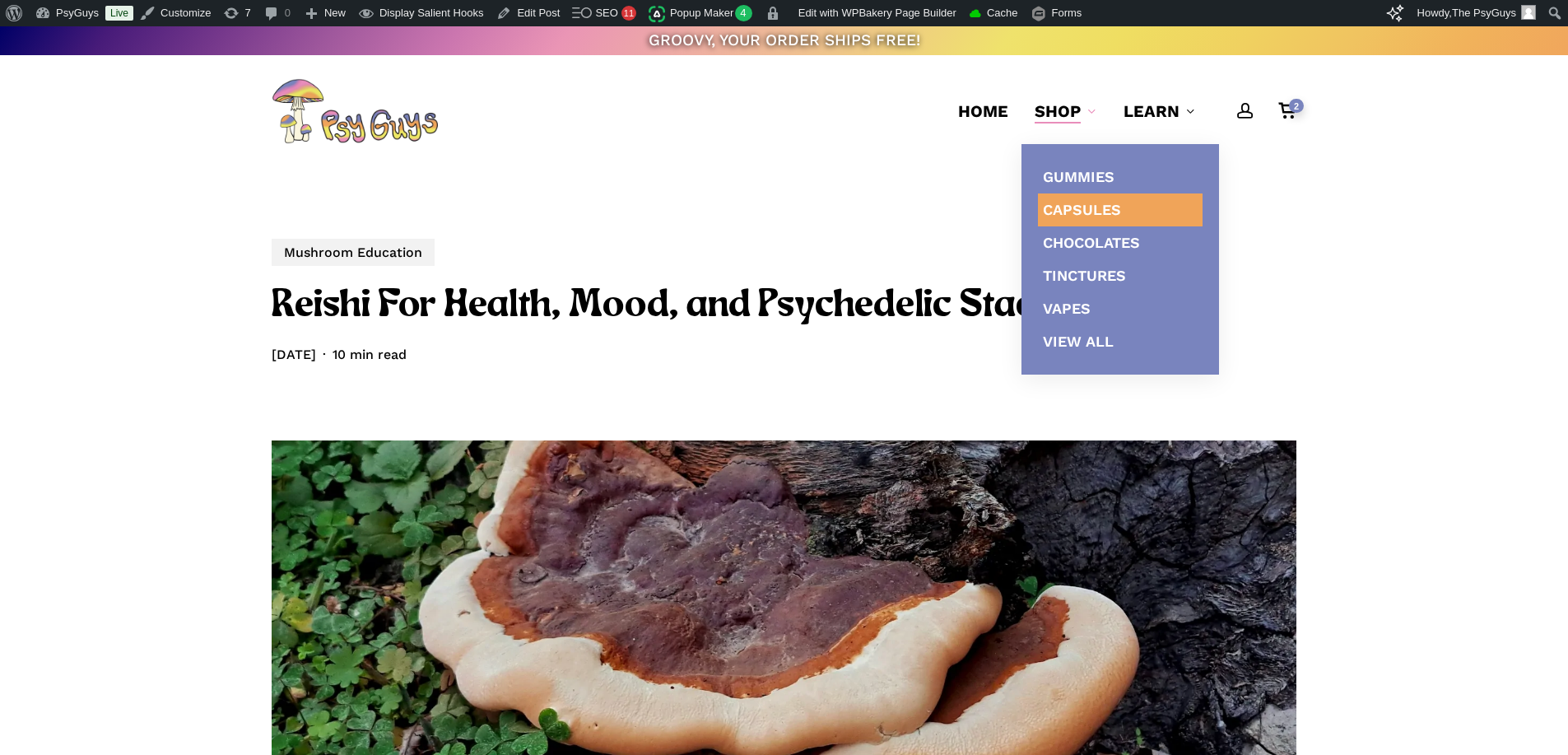
click at [1065, 214] on span "Capsules" at bounding box center [1082, 210] width 78 height 18
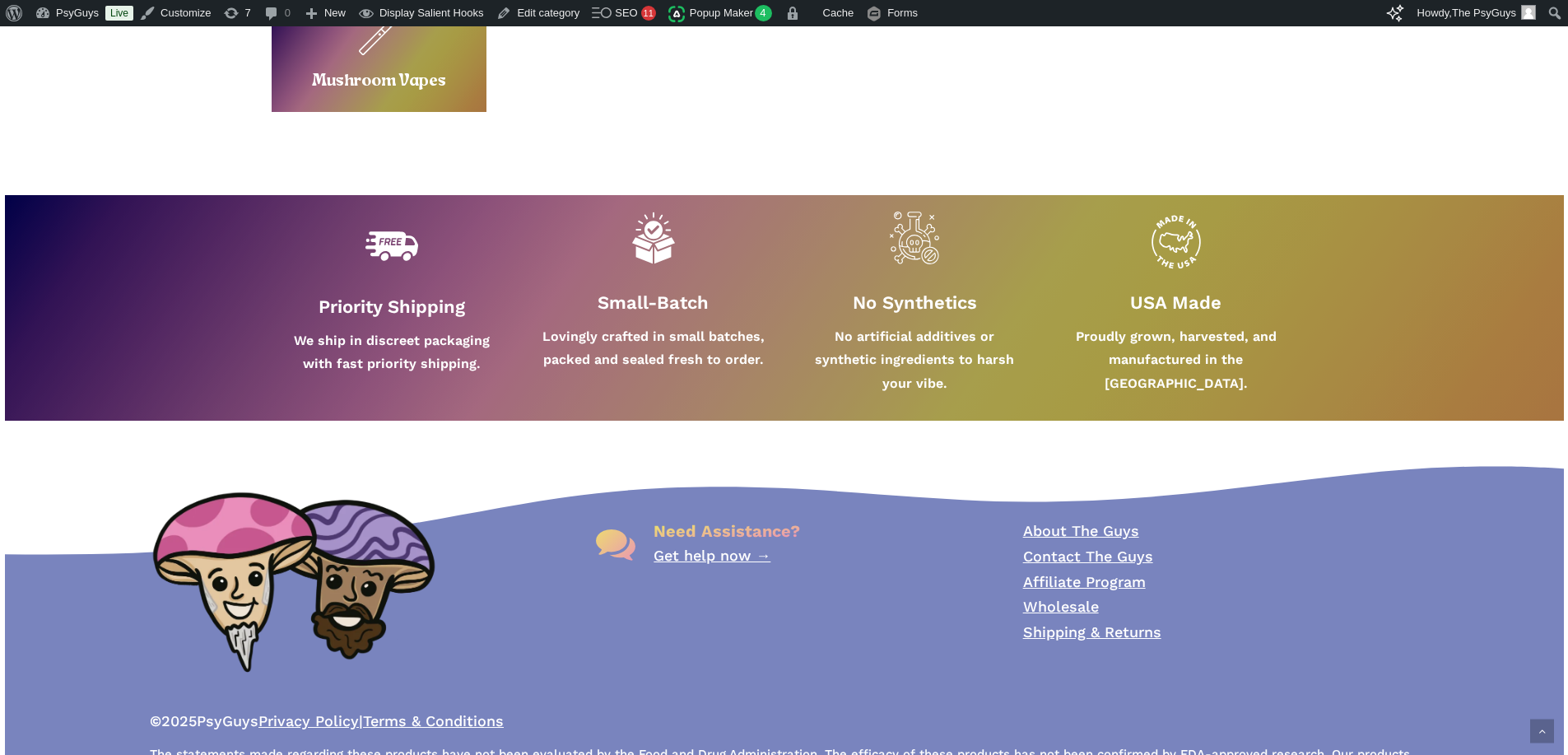
scroll to position [1082, 0]
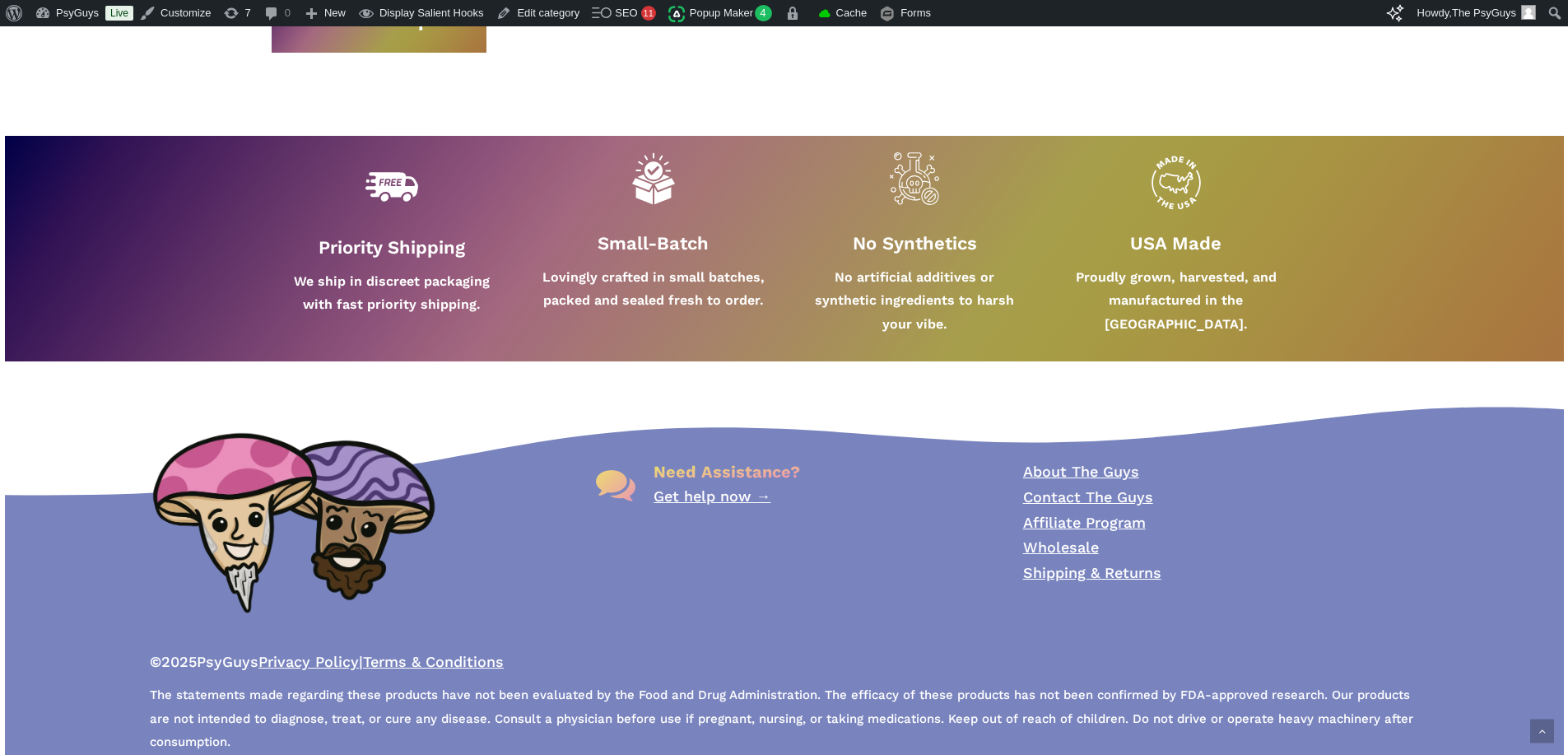
click at [628, 302] on strong "Lovingly crafted in small batches, packed and sealed fresh to order." at bounding box center [653, 289] width 222 height 39
click at [695, 309] on p "Lovingly crafted in small batches, packed and sealed fresh to order." at bounding box center [654, 289] width 223 height 48
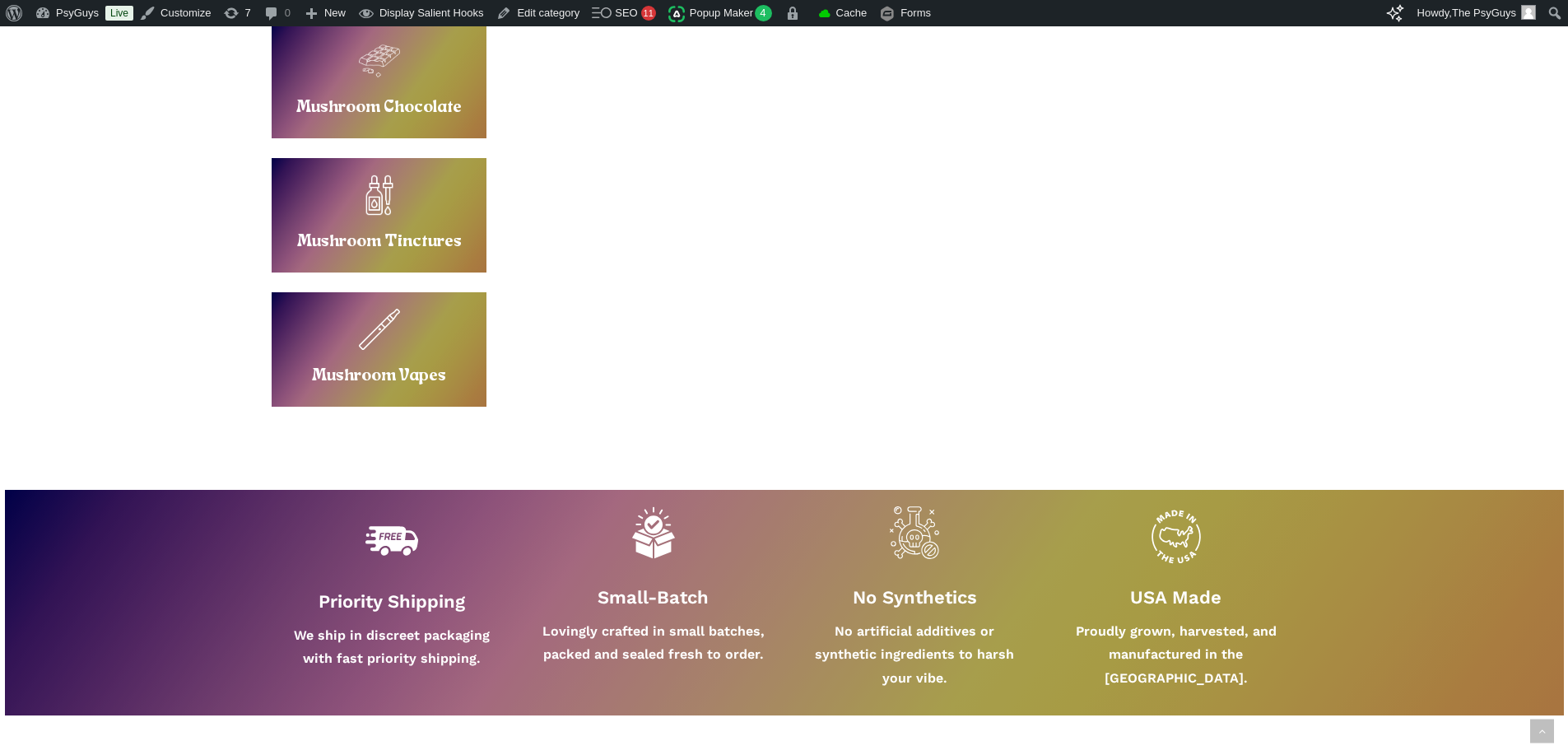
scroll to position [0, 0]
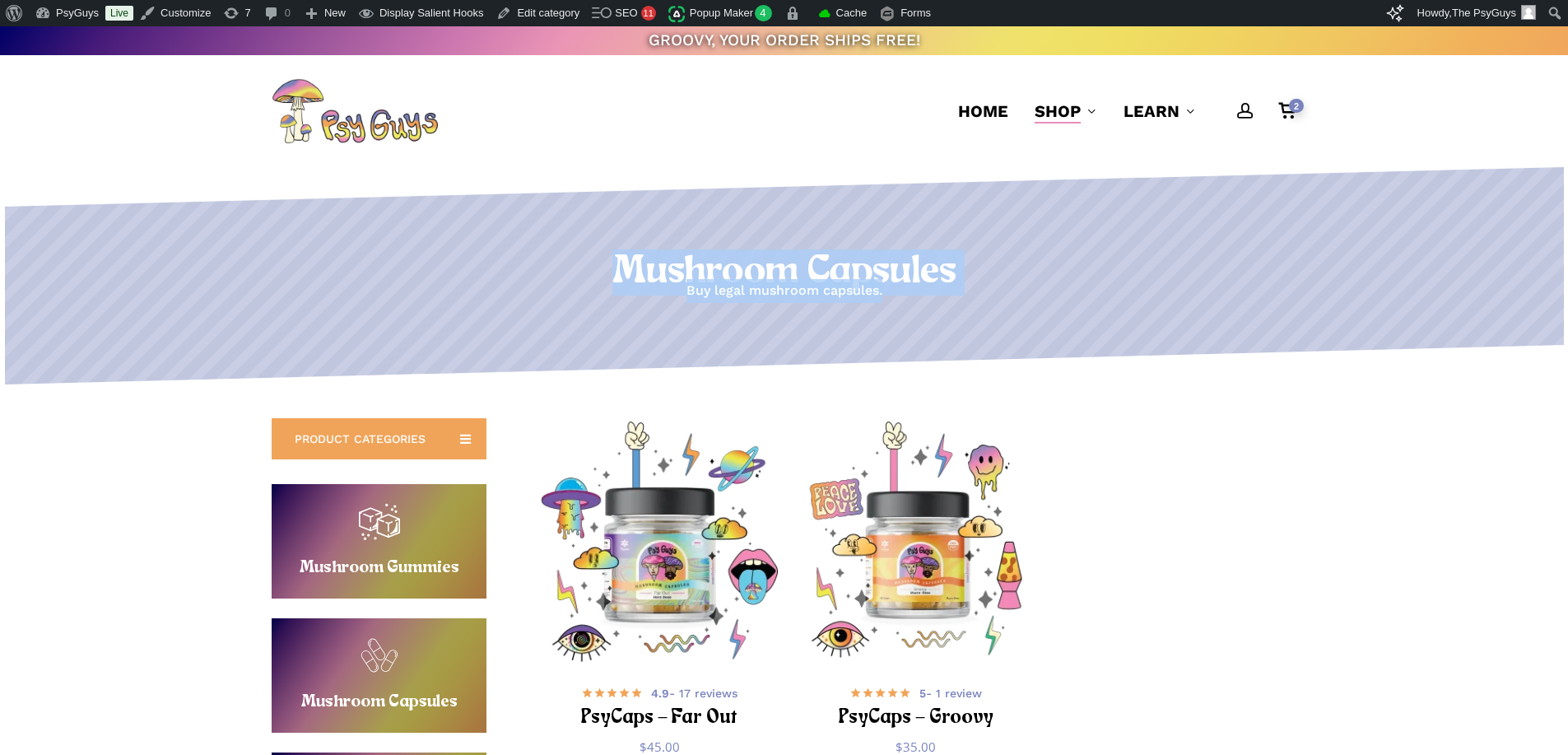
drag, startPoint x: 595, startPoint y: 270, endPoint x: 1004, endPoint y: 298, distance: 410.0
click at [1004, 298] on div "Mushroom Capsules Buy legal mushroom capsules." at bounding box center [783, 276] width 1567 height 54
click at [1004, 298] on p "Buy legal mushroom capsules." at bounding box center [783, 291] width 1567 height 24
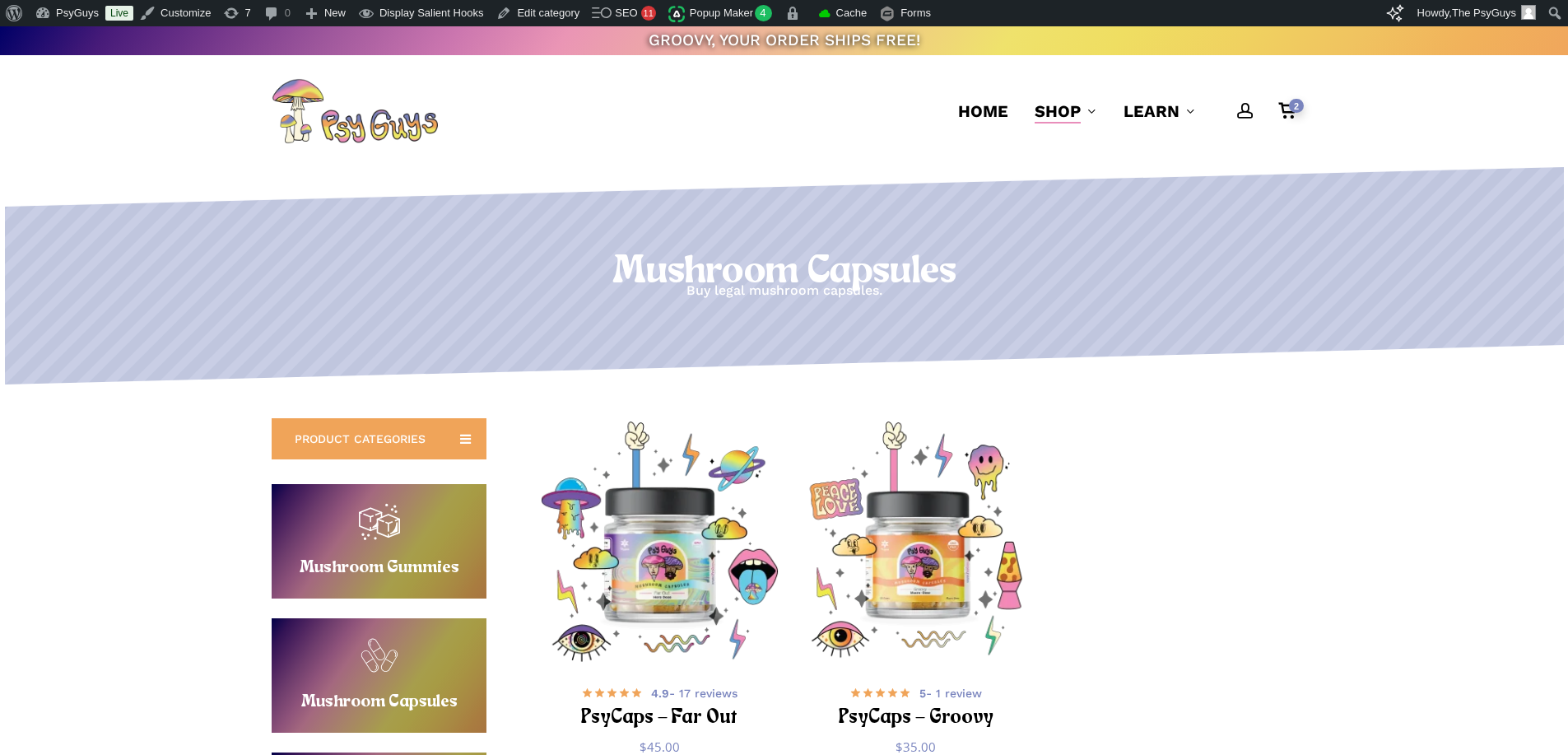
click at [579, 271] on h1 "Mushroom Capsules" at bounding box center [783, 272] width 1567 height 46
click at [649, 257] on h1 "Mushroom Capsules" at bounding box center [783, 272] width 1567 height 46
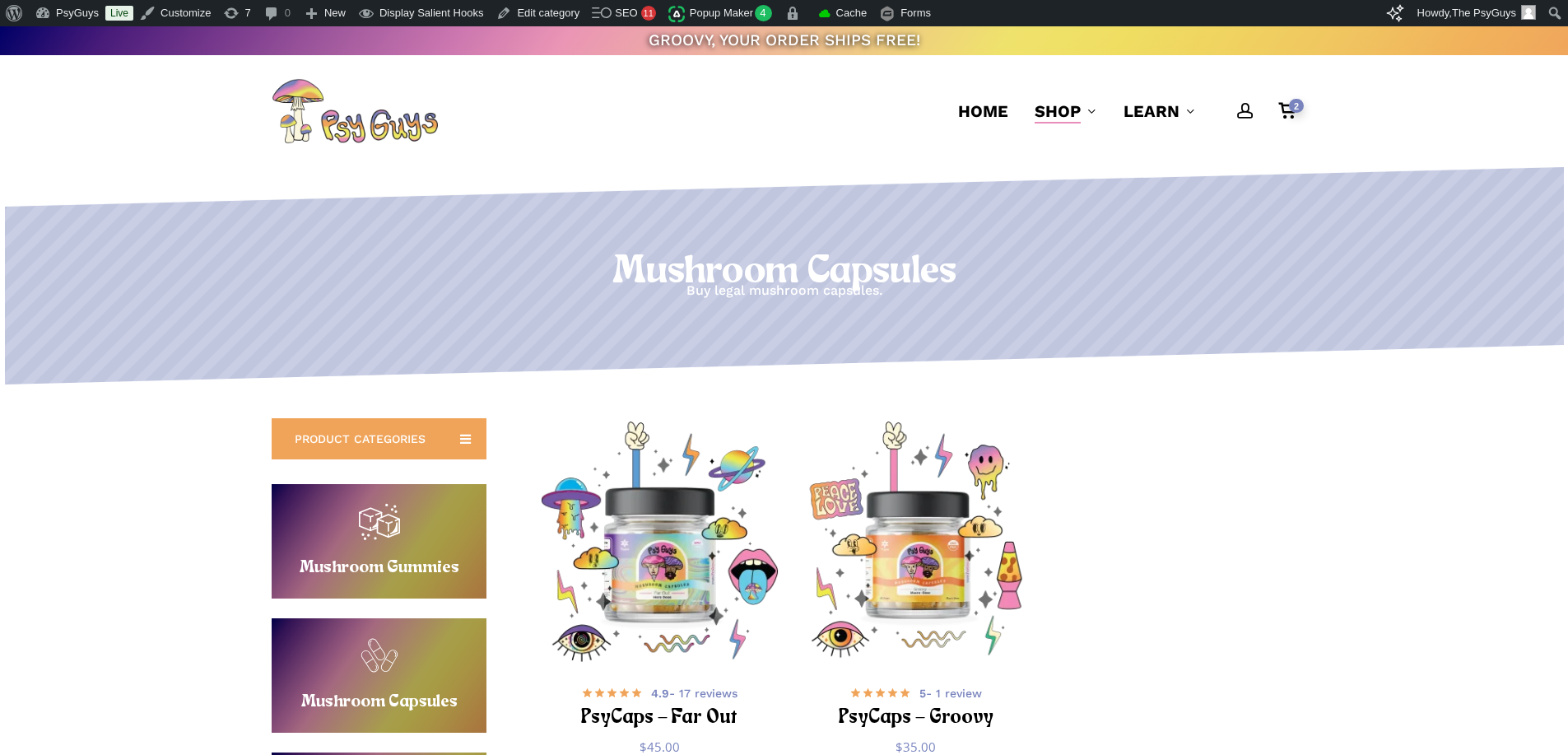
click at [673, 255] on h1 "Mushroom Capsules" at bounding box center [783, 272] width 1567 height 46
